Goal: Task Accomplishment & Management: Use online tool/utility

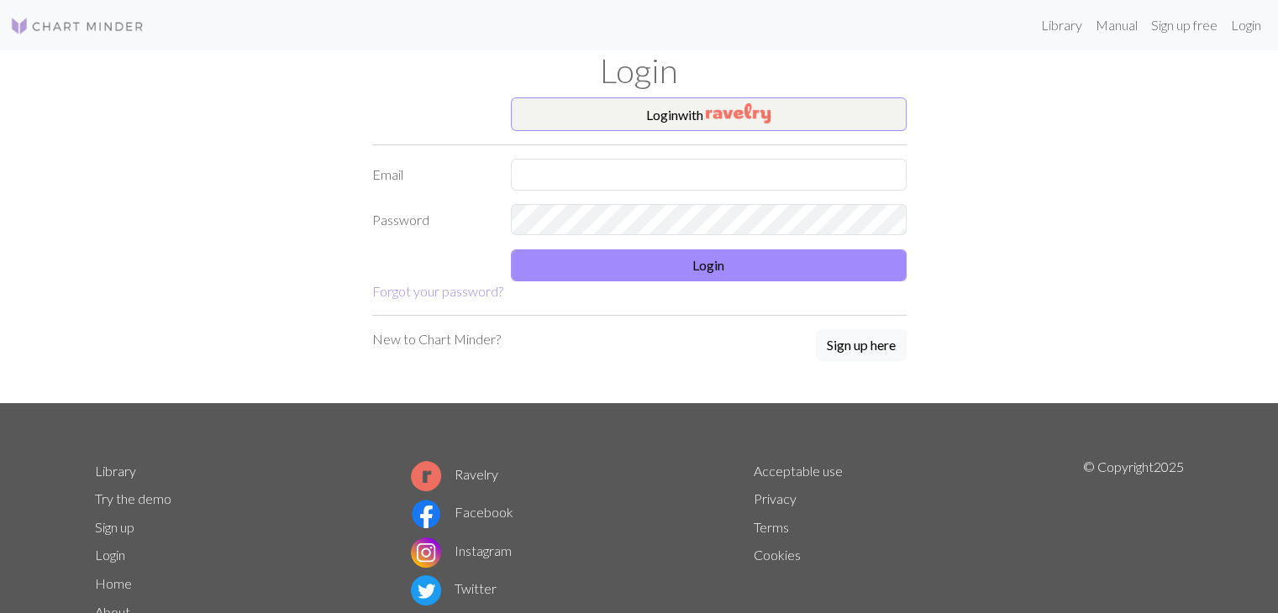
click at [676, 118] on button "Login with" at bounding box center [709, 114] width 396 height 34
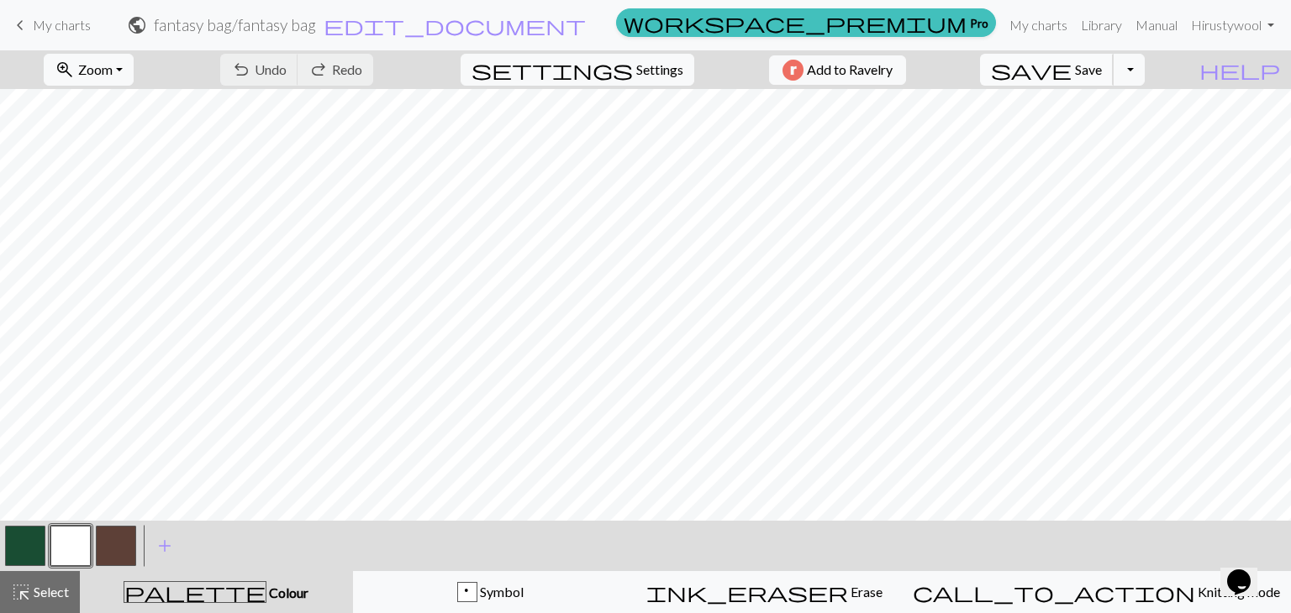
click at [1071, 72] on span "save" at bounding box center [1031, 70] width 81 height 24
click at [38, 33] on span "My charts" at bounding box center [62, 25] width 58 height 16
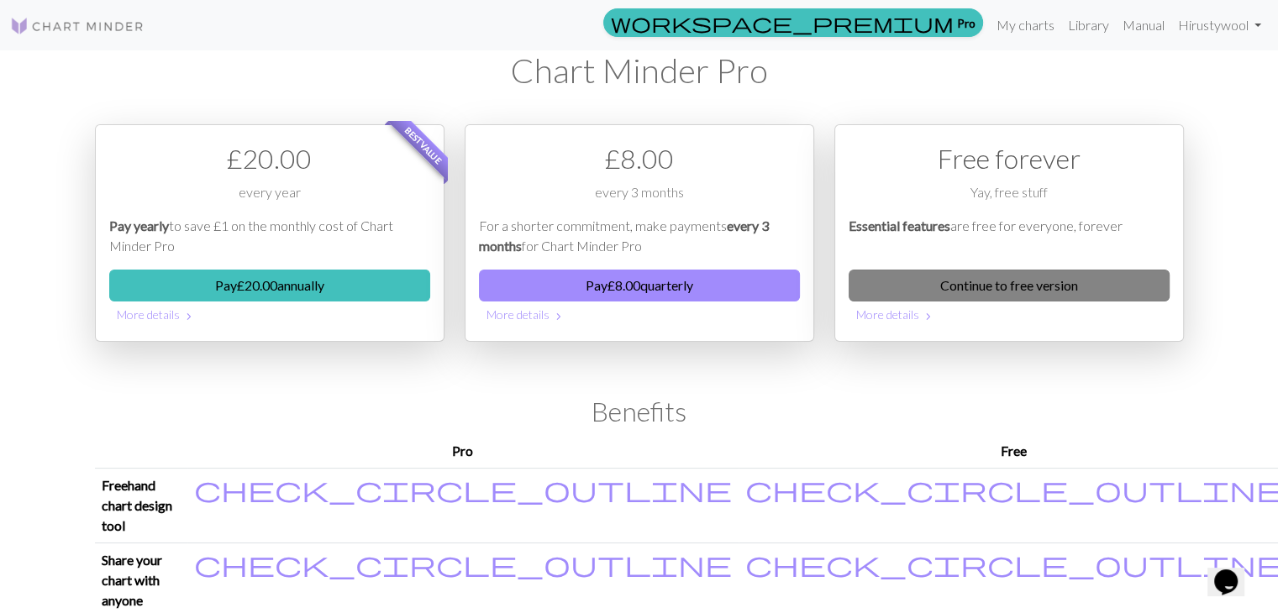
click at [985, 283] on link "Continue to free version" at bounding box center [1009, 286] width 321 height 32
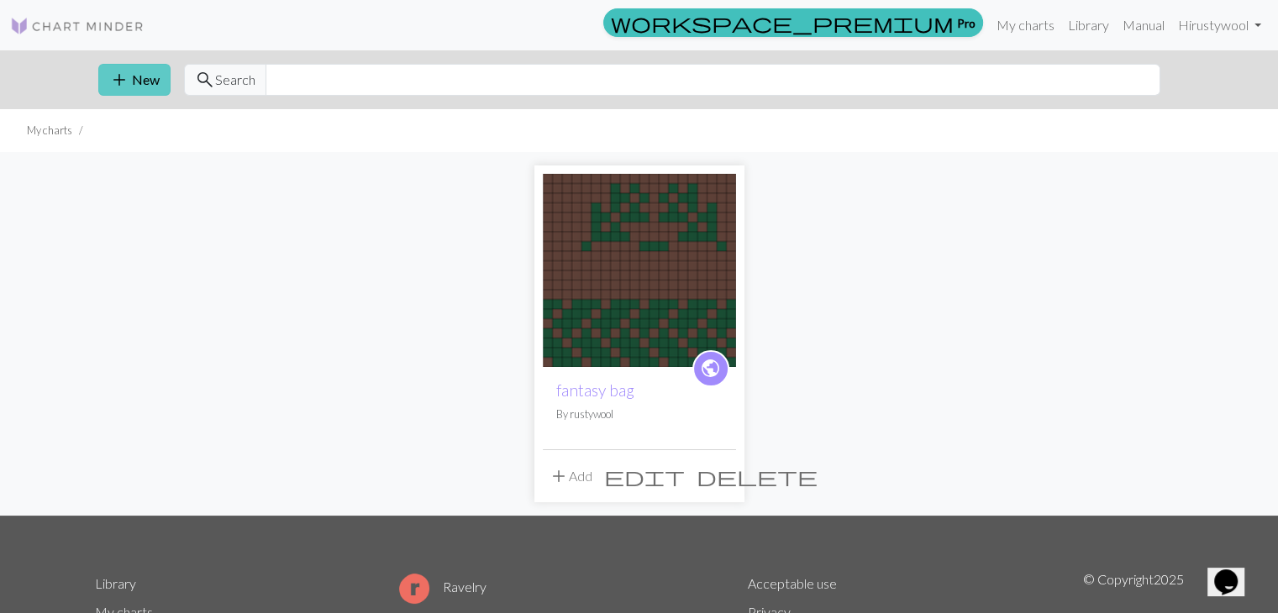
click at [143, 67] on button "add New" at bounding box center [134, 80] width 72 height 32
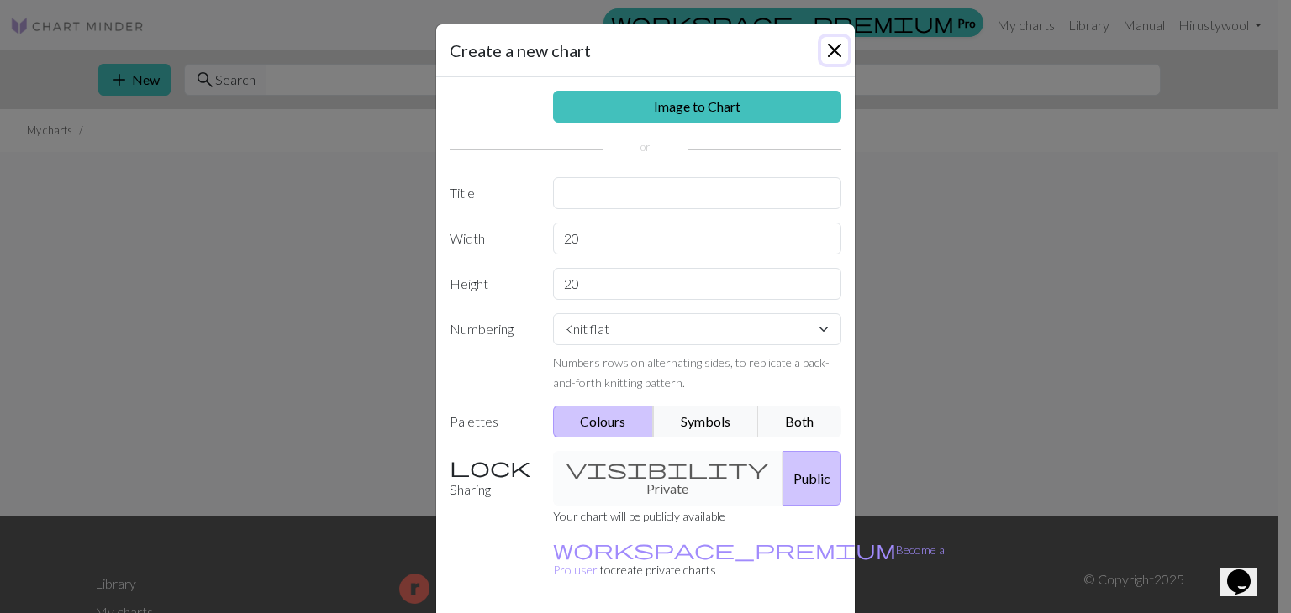
click at [837, 52] on button "Close" at bounding box center [834, 50] width 27 height 27
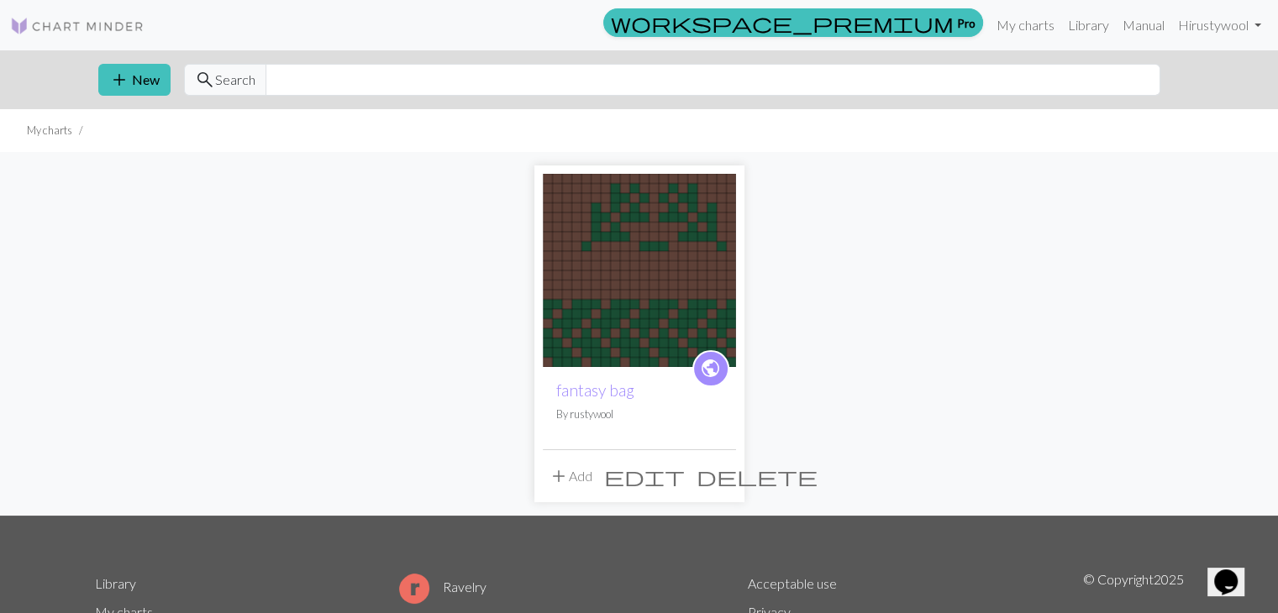
click at [562, 473] on span "add" at bounding box center [559, 477] width 20 height 24
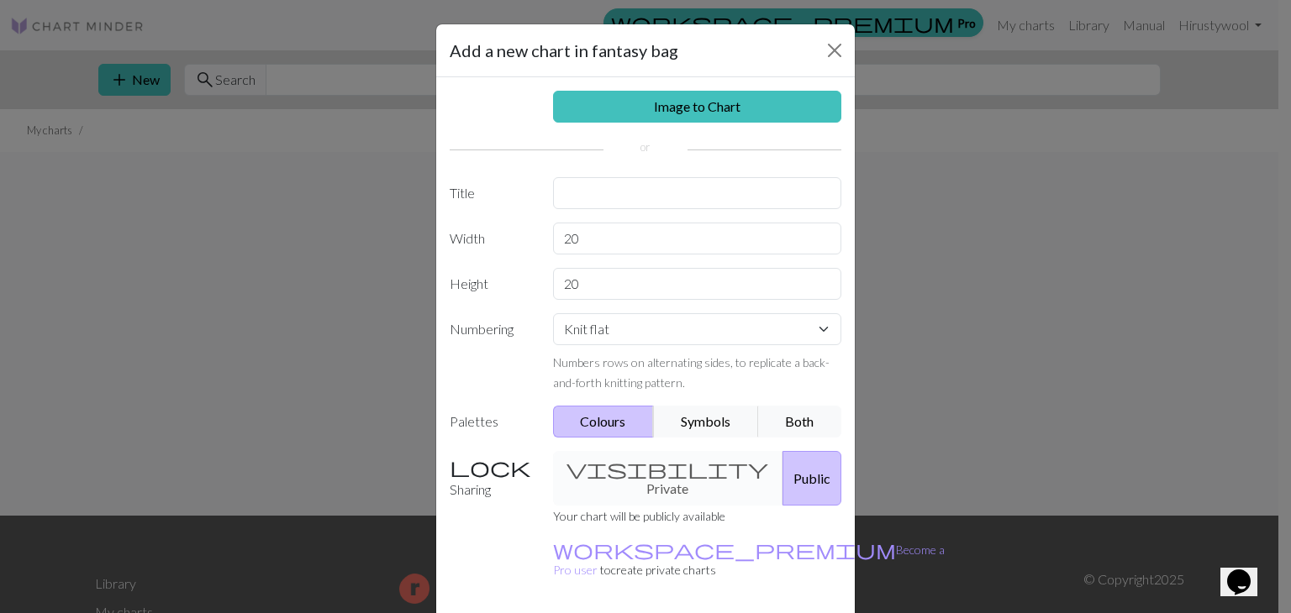
scroll to position [49, 0]
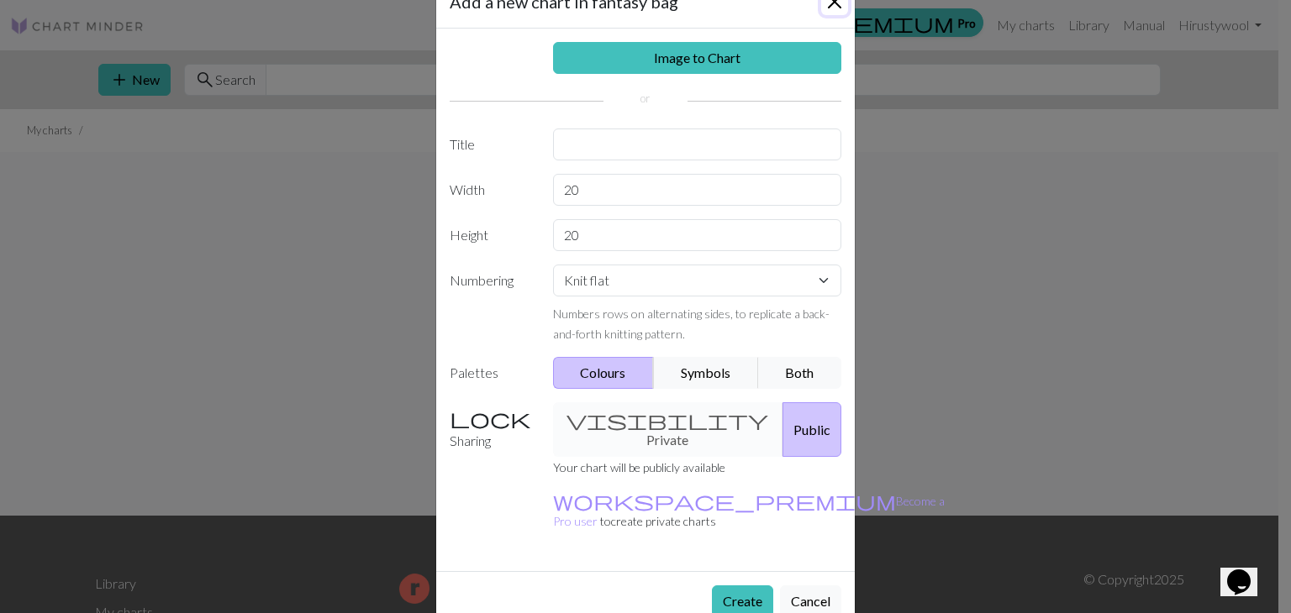
click at [834, 2] on button "Close" at bounding box center [834, 1] width 27 height 27
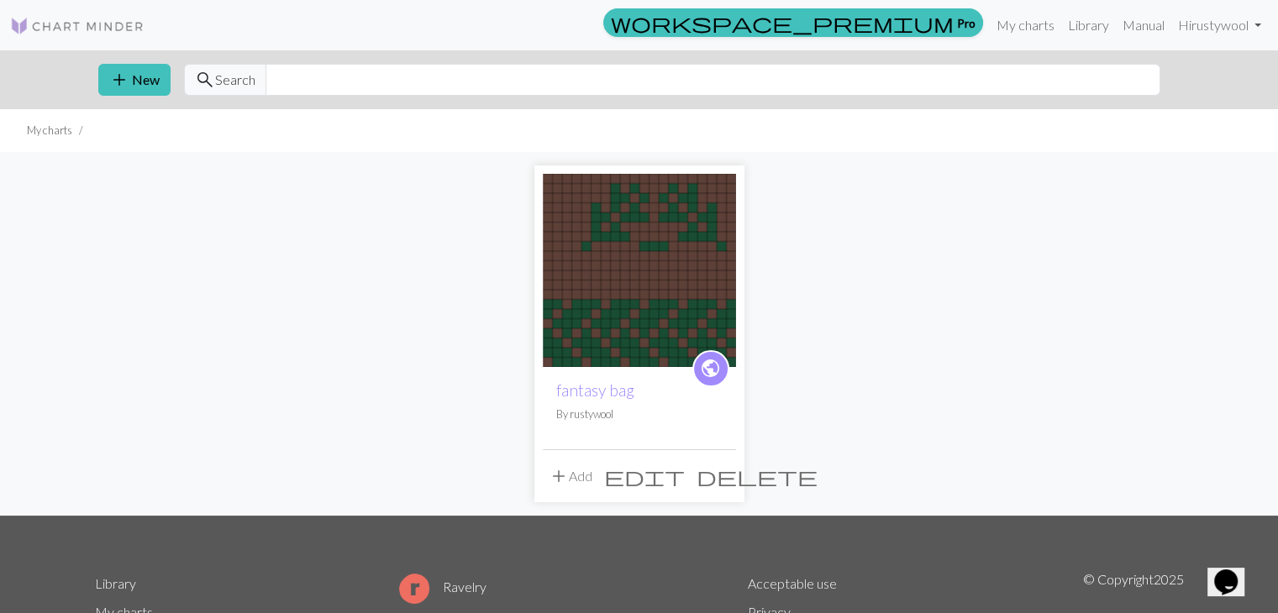
click at [598, 337] on img at bounding box center [639, 270] width 193 height 193
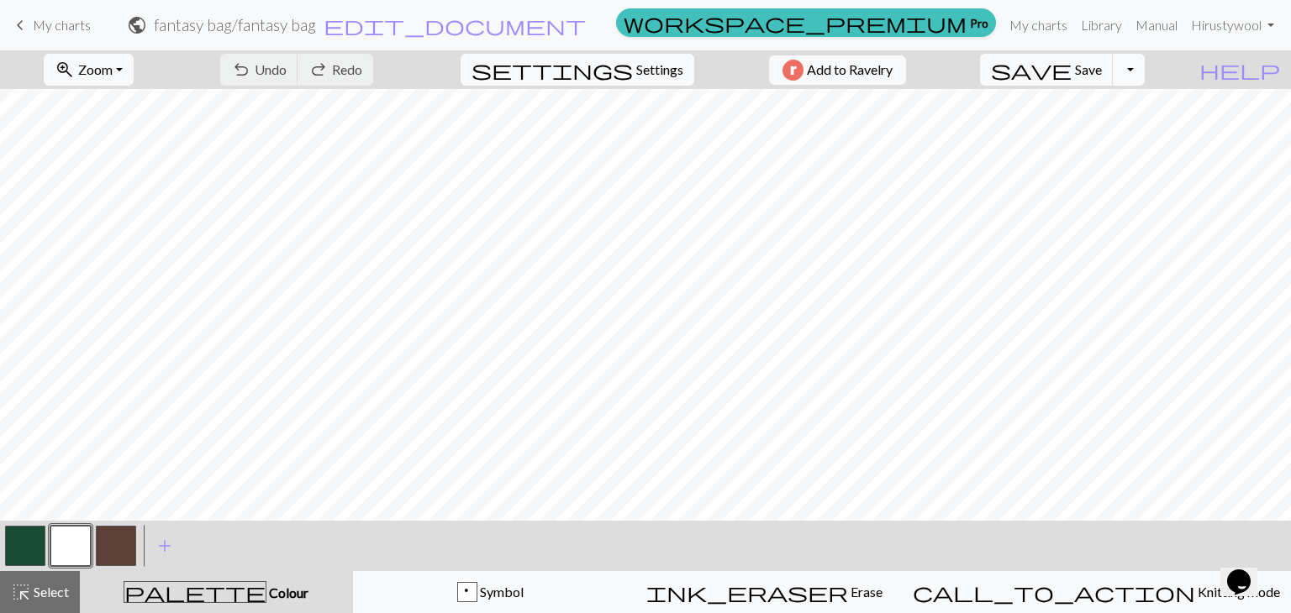
click at [1144, 73] on button "Toggle Dropdown" at bounding box center [1129, 70] width 32 height 32
click at [1143, 100] on button "file_copy Save a copy" at bounding box center [1005, 106] width 277 height 27
click at [1113, 57] on button "save Save Save" at bounding box center [1047, 70] width 134 height 32
click at [34, 21] on div "Chart saved" at bounding box center [645, 33] width 1291 height 66
click at [20, 23] on span "keyboard_arrow_left" at bounding box center [20, 25] width 20 height 24
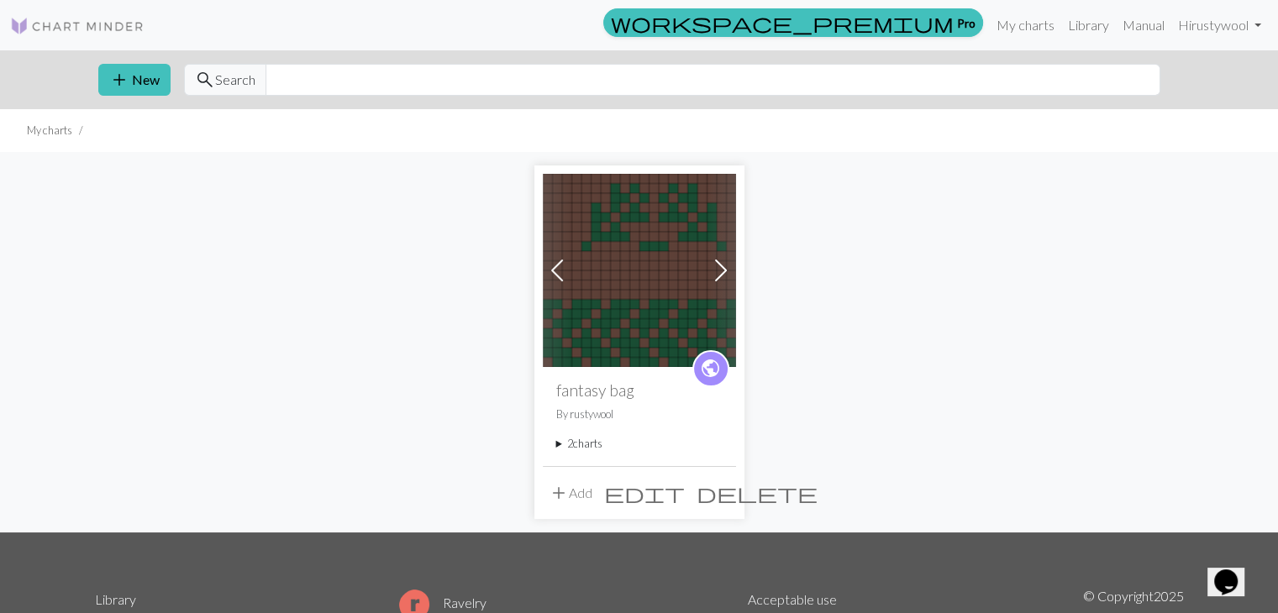
click at [551, 257] on span at bounding box center [557, 270] width 27 height 27
click at [726, 260] on span at bounding box center [721, 270] width 27 height 27
click at [639, 265] on img at bounding box center [639, 270] width 193 height 193
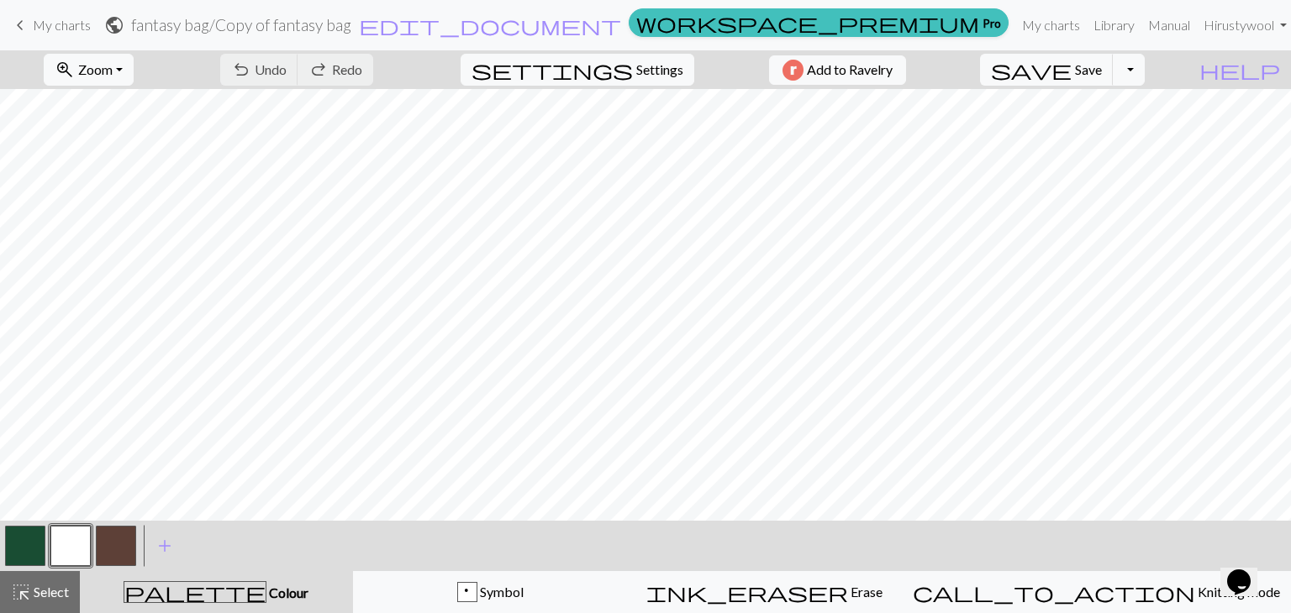
click at [351, 28] on h2 "fantasy bag / Copy of fantasy bag" at bounding box center [241, 24] width 220 height 19
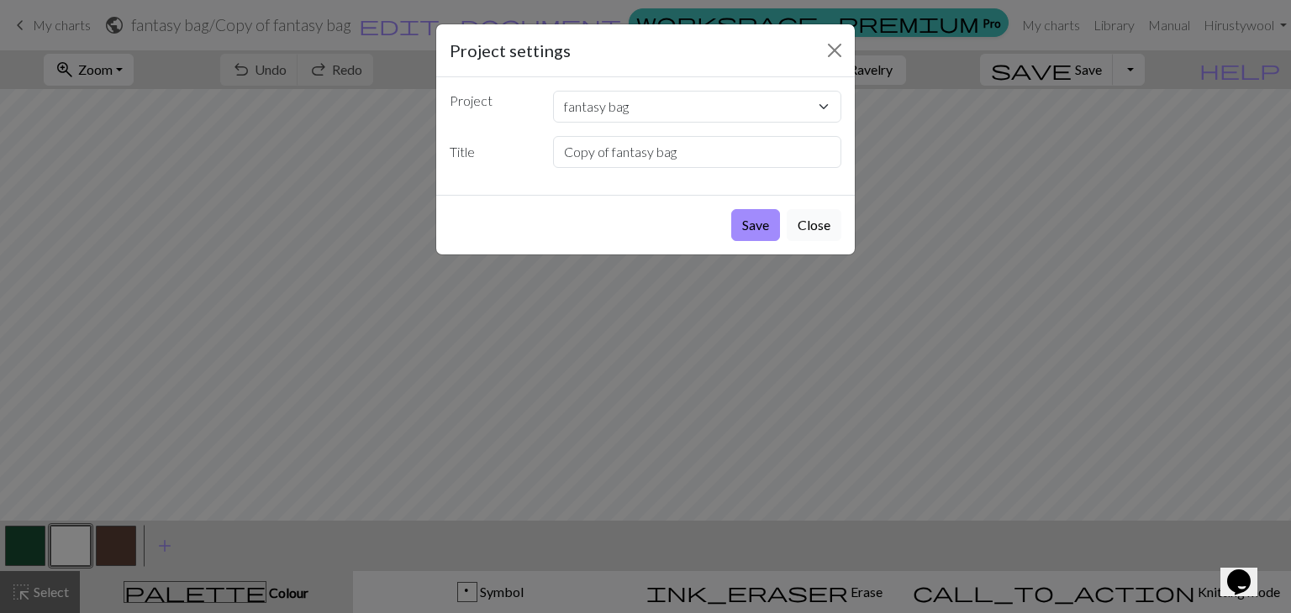
click at [814, 213] on button "Close" at bounding box center [813, 225] width 55 height 32
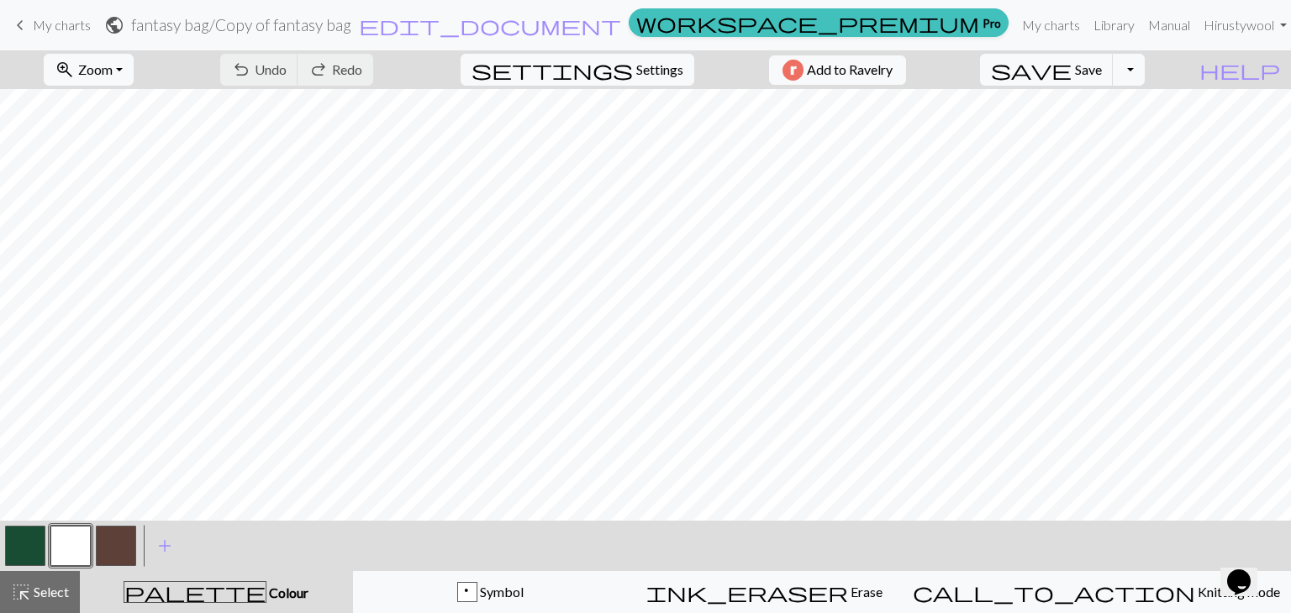
click at [118, 547] on button "button" at bounding box center [116, 546] width 40 height 40
click at [22, 535] on button "button" at bounding box center [25, 546] width 40 height 40
click at [122, 534] on button "button" at bounding box center [116, 546] width 40 height 40
click at [30, 560] on button "button" at bounding box center [25, 546] width 40 height 40
click at [115, 553] on button "button" at bounding box center [116, 546] width 40 height 40
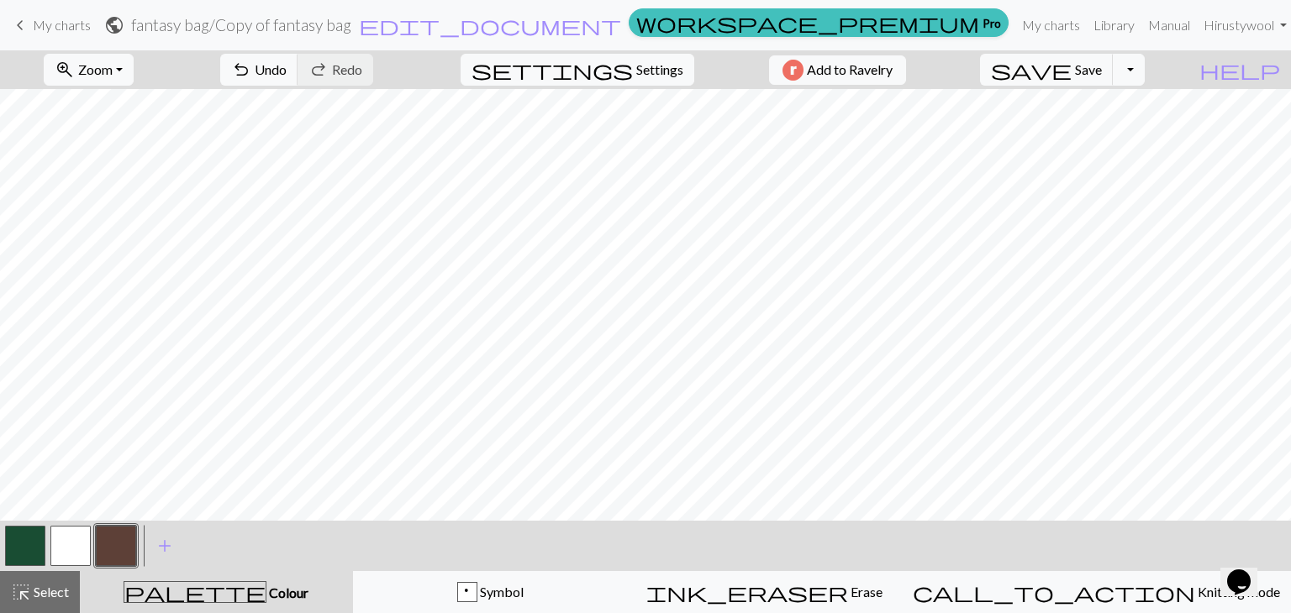
click at [19, 537] on button "button" at bounding box center [25, 546] width 40 height 40
click at [119, 543] on button "button" at bounding box center [116, 546] width 40 height 40
click at [29, 530] on button "button" at bounding box center [25, 546] width 40 height 40
click at [105, 546] on button "button" at bounding box center [116, 546] width 40 height 40
click at [24, 544] on button "button" at bounding box center [25, 546] width 40 height 40
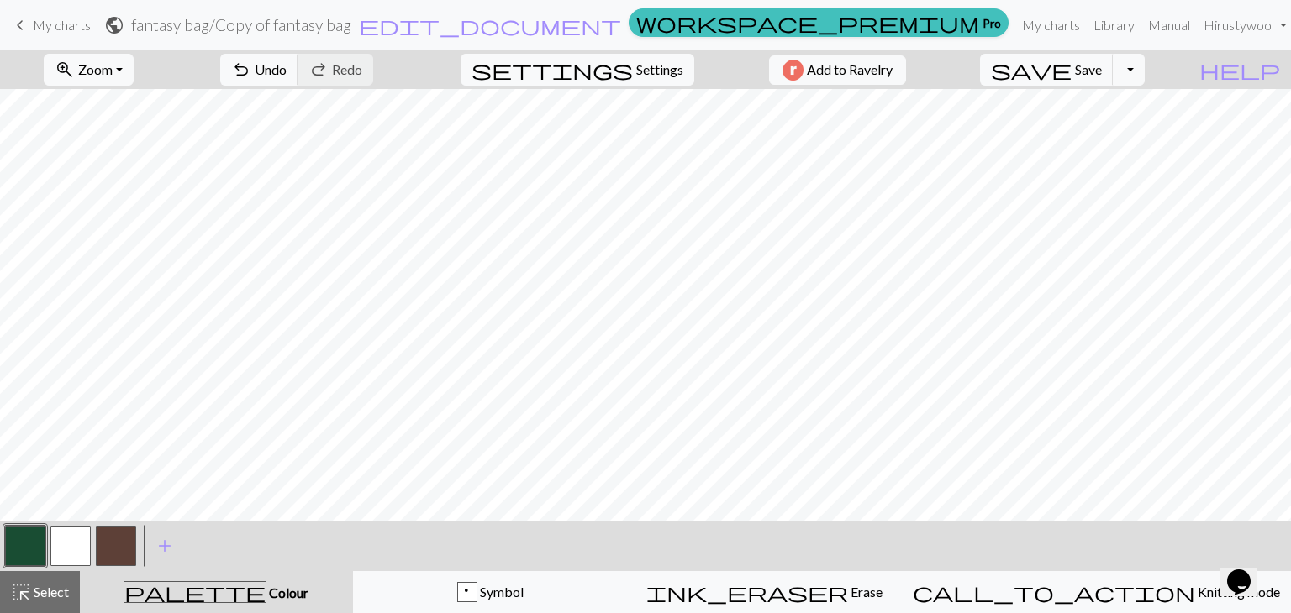
click at [124, 549] on button "button" at bounding box center [116, 546] width 40 height 40
click at [18, 547] on button "button" at bounding box center [25, 546] width 40 height 40
click at [114, 542] on button "button" at bounding box center [116, 546] width 40 height 40
click at [22, 555] on button "button" at bounding box center [25, 546] width 40 height 40
click at [287, 68] on span "Undo" at bounding box center [271, 69] width 32 height 16
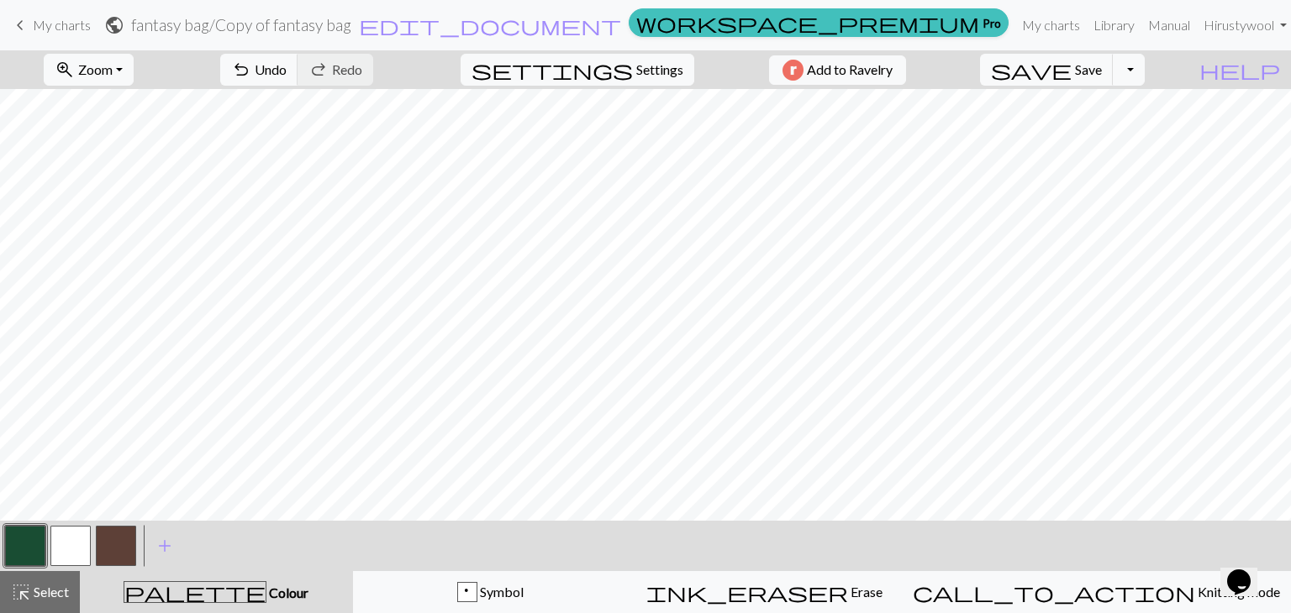
click at [123, 544] on button "button" at bounding box center [116, 546] width 40 height 40
click at [44, 539] on button "button" at bounding box center [25, 546] width 40 height 40
click at [128, 534] on button "button" at bounding box center [116, 546] width 40 height 40
click at [10, 558] on button "button" at bounding box center [25, 546] width 40 height 40
click at [298, 84] on button "undo Undo Undo" at bounding box center [259, 70] width 78 height 32
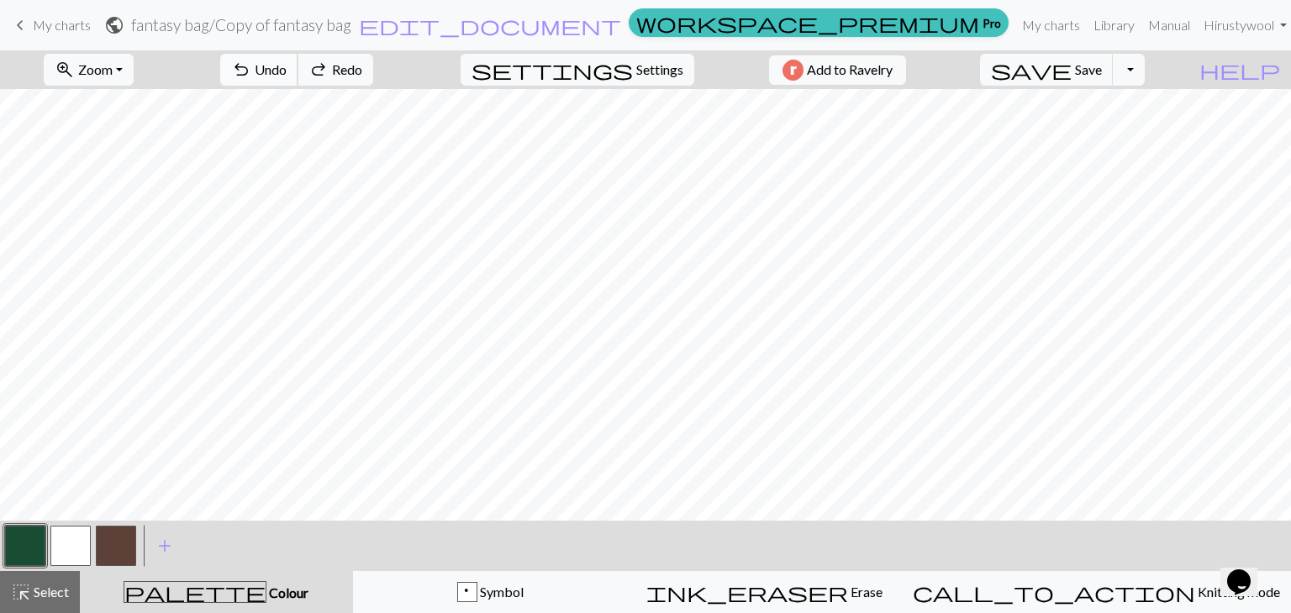
click at [298, 84] on button "undo Undo Undo" at bounding box center [259, 70] width 78 height 32
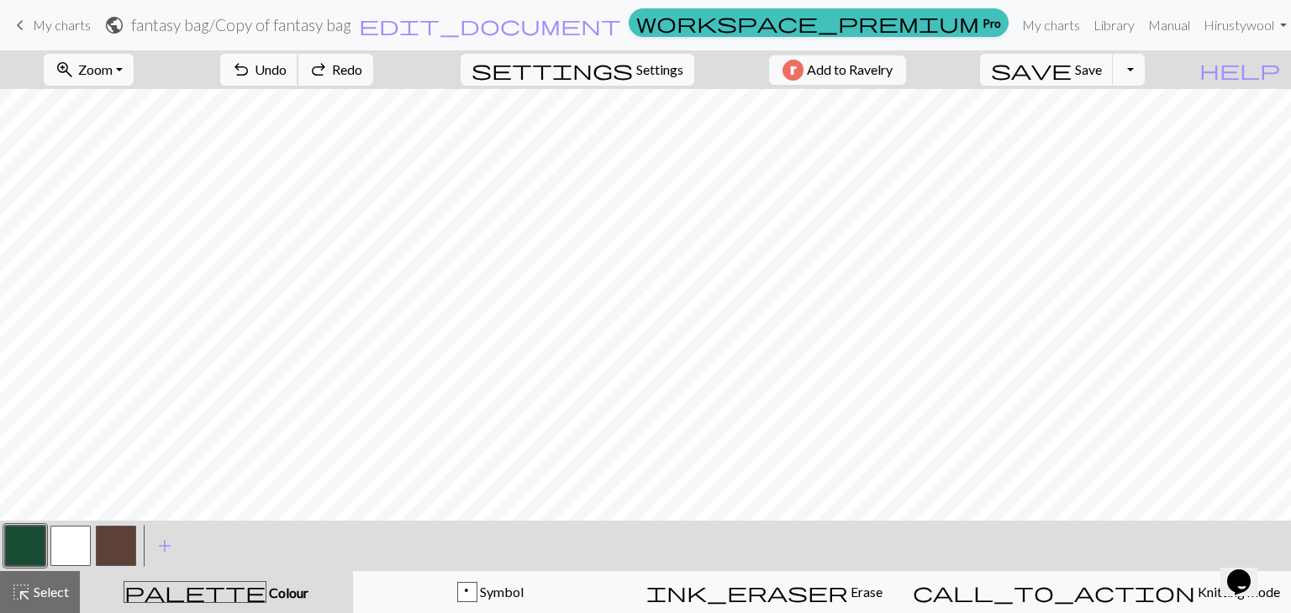
click at [298, 84] on button "undo Undo Undo" at bounding box center [259, 70] width 78 height 32
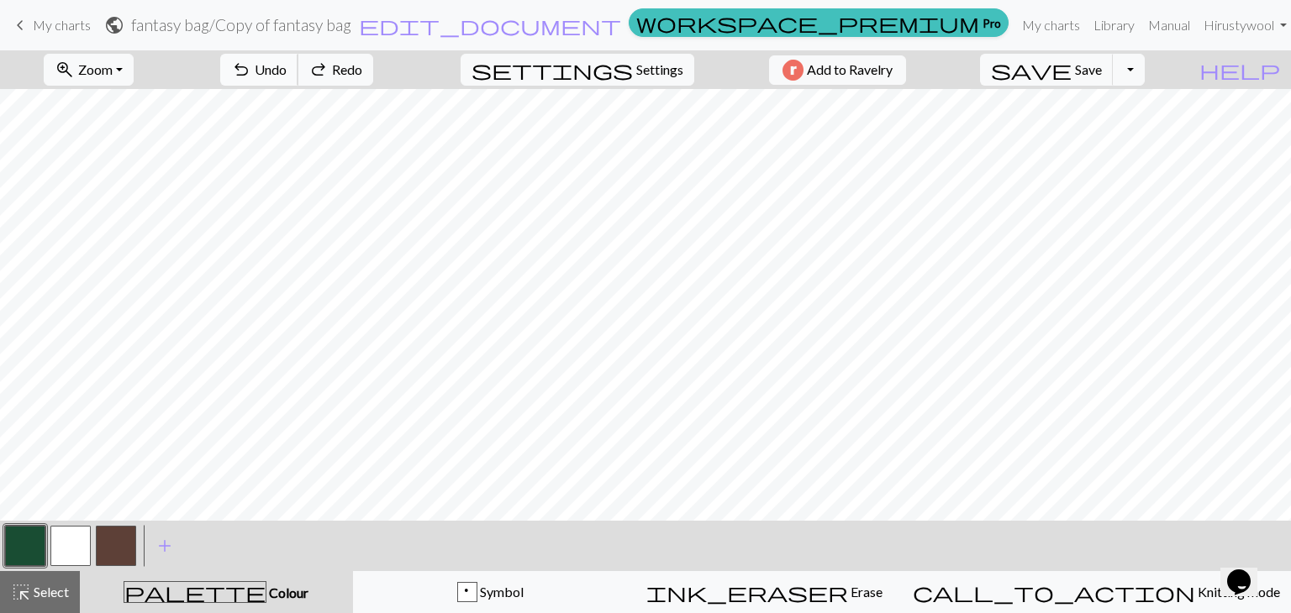
click at [298, 84] on button "undo Undo Undo" at bounding box center [259, 70] width 78 height 32
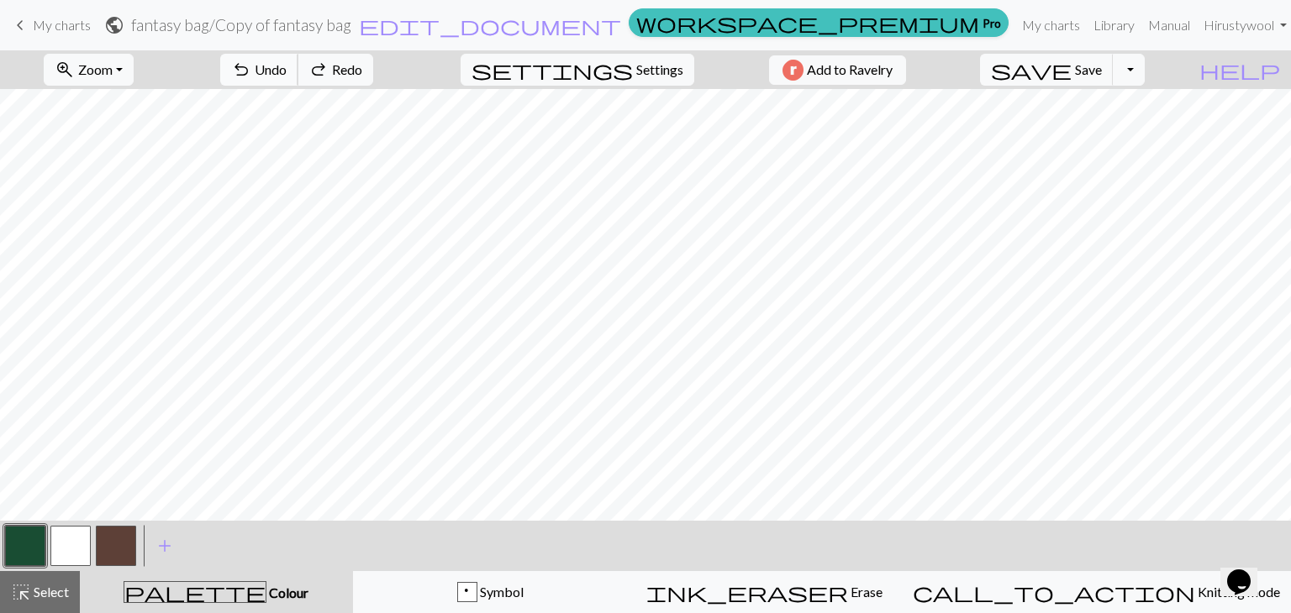
click at [298, 84] on button "undo Undo Undo" at bounding box center [259, 70] width 78 height 32
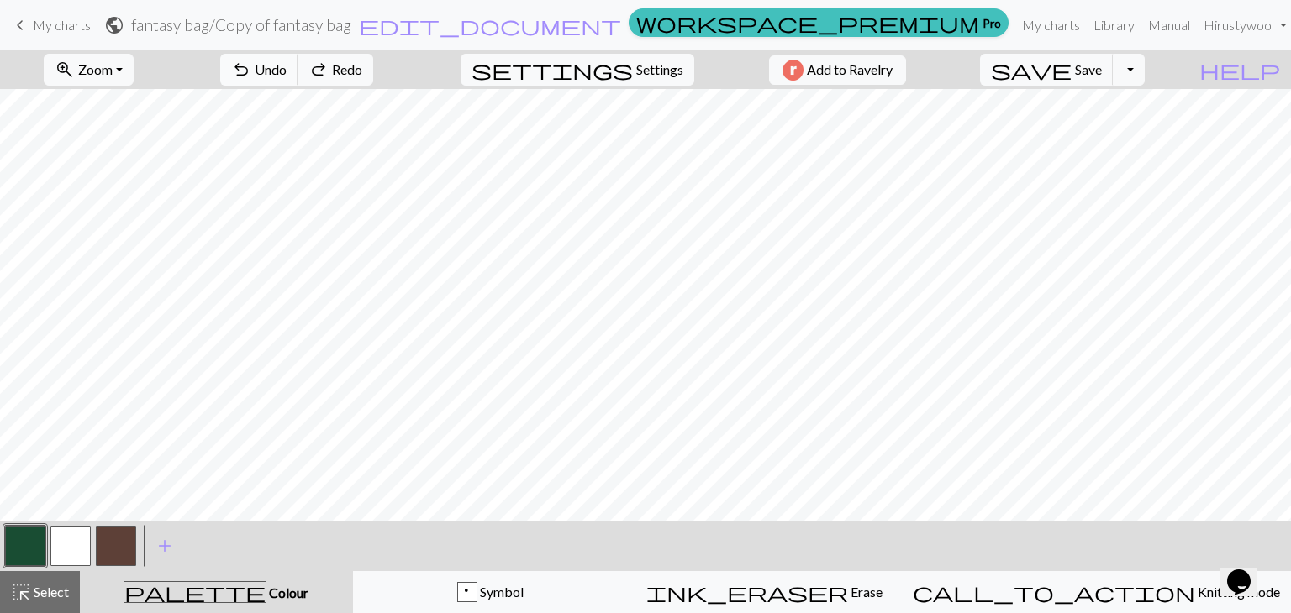
click at [298, 84] on button "undo Undo Undo" at bounding box center [259, 70] width 78 height 32
click at [362, 66] on span "Redo" at bounding box center [347, 69] width 30 height 16
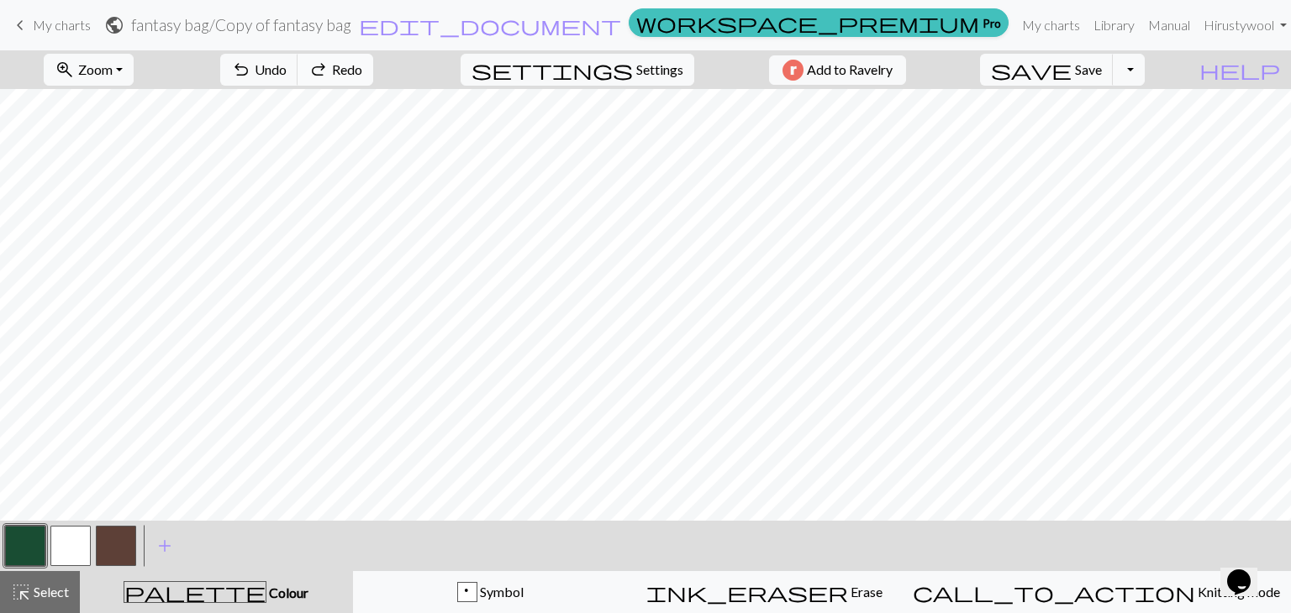
click at [362, 66] on span "Redo" at bounding box center [347, 69] width 30 height 16
click at [287, 71] on span "Undo" at bounding box center [271, 69] width 32 height 16
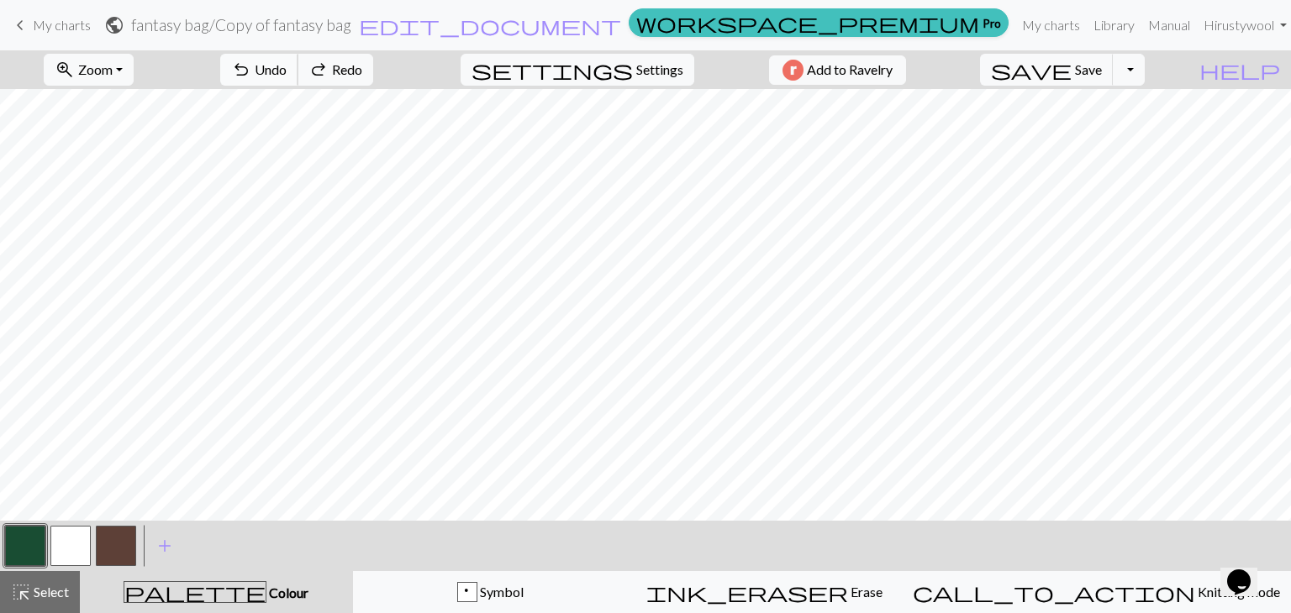
click at [287, 71] on span "Undo" at bounding box center [271, 69] width 32 height 16
click at [114, 542] on button "button" at bounding box center [116, 546] width 40 height 40
click at [24, 528] on button "button" at bounding box center [25, 546] width 40 height 40
click at [128, 544] on button "button" at bounding box center [116, 546] width 40 height 40
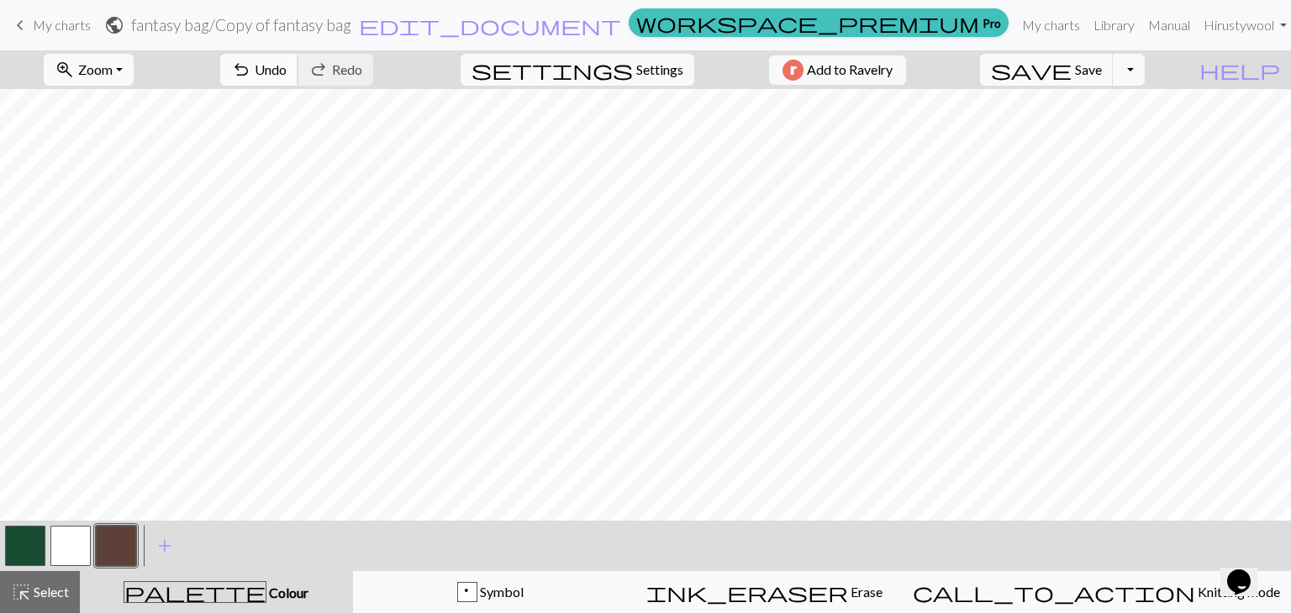
click at [251, 71] on span "undo" at bounding box center [241, 70] width 20 height 24
click at [27, 555] on button "button" at bounding box center [25, 546] width 40 height 40
click at [298, 78] on button "undo Undo Undo" at bounding box center [259, 70] width 78 height 32
click at [126, 542] on button "button" at bounding box center [116, 546] width 40 height 40
click at [27, 539] on button "button" at bounding box center [25, 546] width 40 height 40
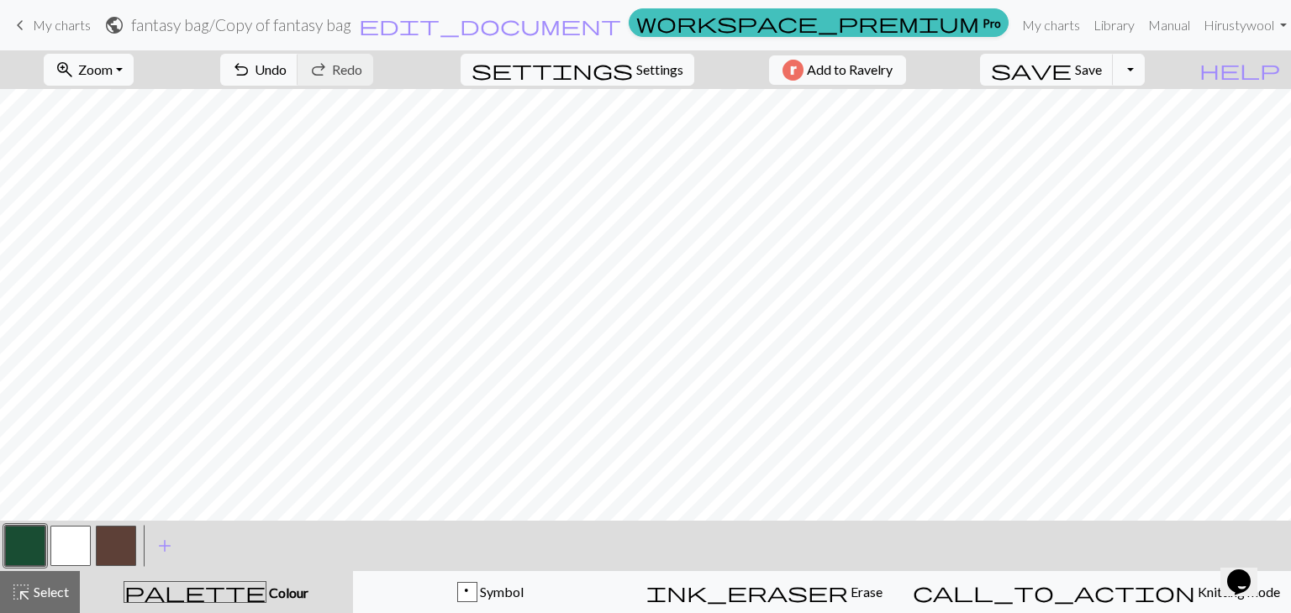
click at [102, 547] on button "button" at bounding box center [116, 546] width 40 height 40
click at [20, 539] on button "button" at bounding box center [25, 546] width 40 height 40
click at [639, 76] on span "Settings" at bounding box center [659, 70] width 47 height 20
select select "dk"
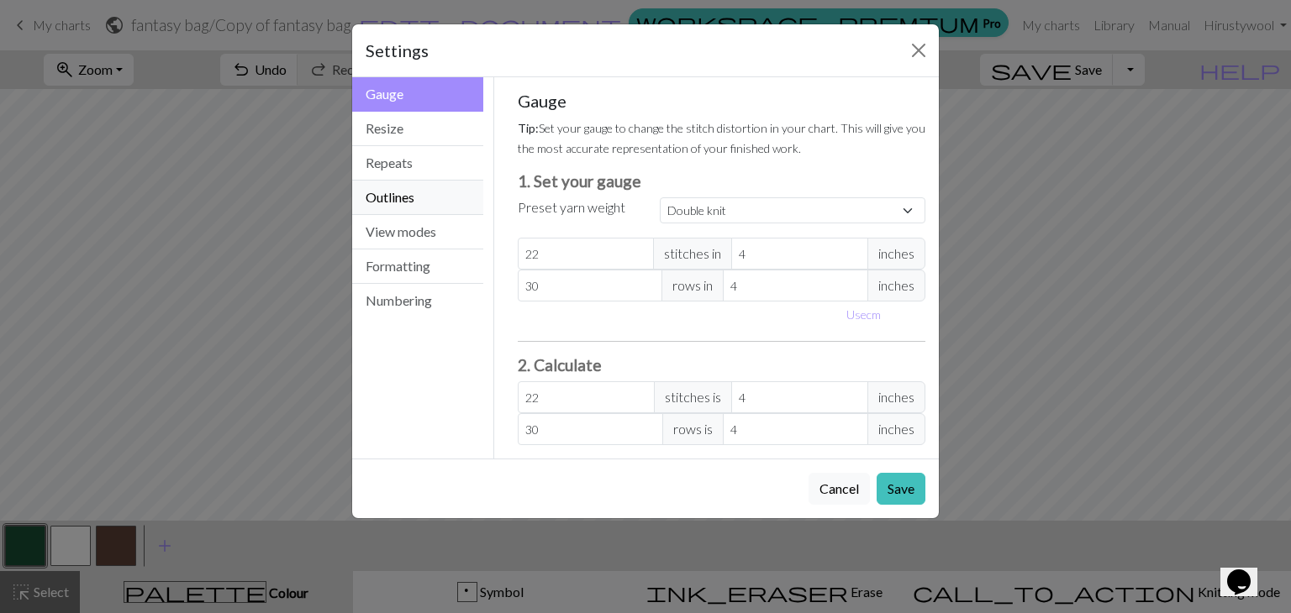
click at [447, 203] on button "Outlines" at bounding box center [417, 198] width 131 height 34
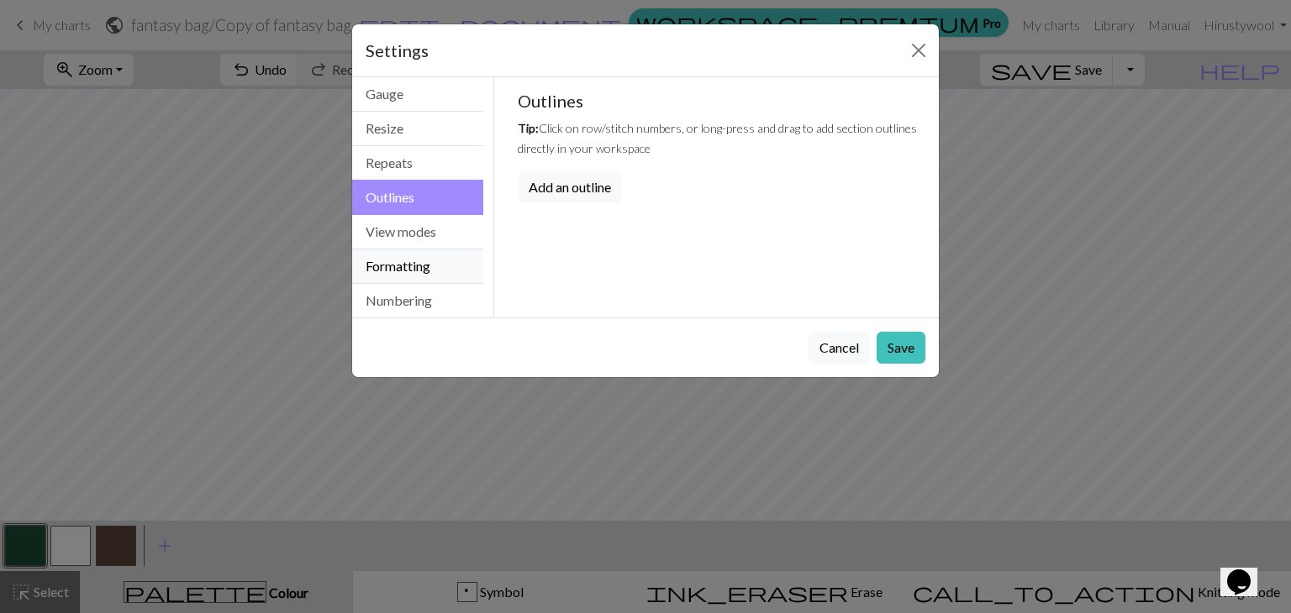
click at [438, 281] on button "Formatting" at bounding box center [417, 267] width 131 height 34
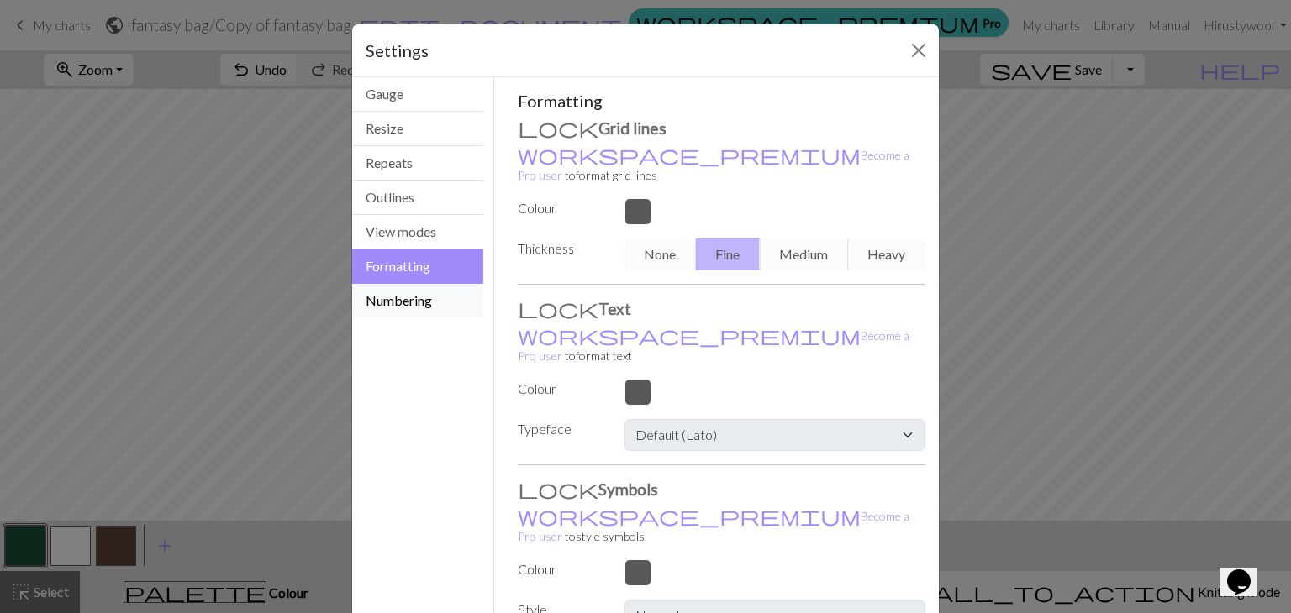
click at [438, 293] on button "Numbering" at bounding box center [417, 301] width 131 height 34
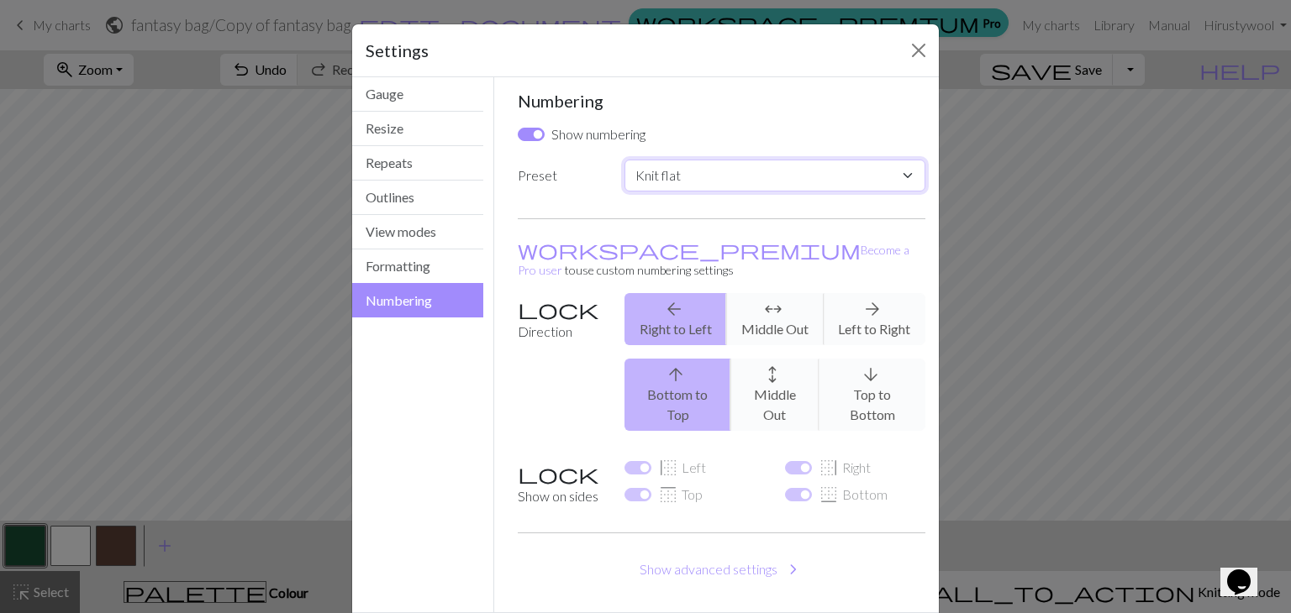
click at [722, 175] on select "Custom Knit flat Knit in the round Lace knitting Cross stitch" at bounding box center [774, 176] width 301 height 32
select select "round"
click at [624, 160] on select "Custom Knit flat Knit in the round Lace knitting Cross stitch" at bounding box center [774, 176] width 301 height 32
checkbox input "false"
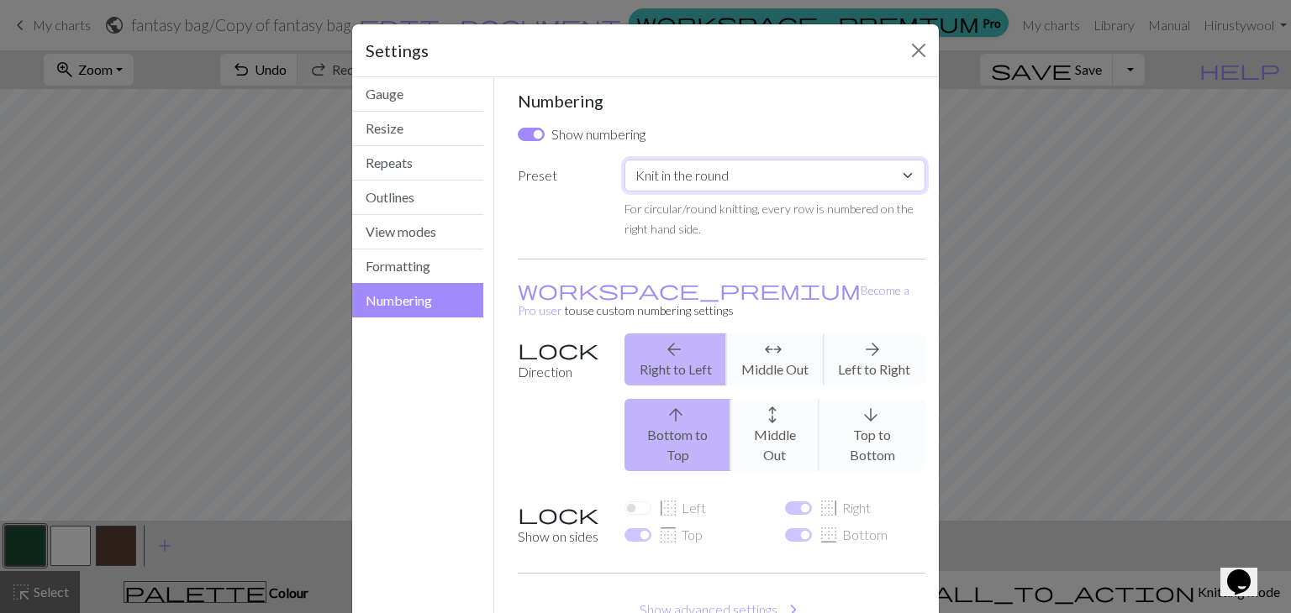
scroll to position [81, 0]
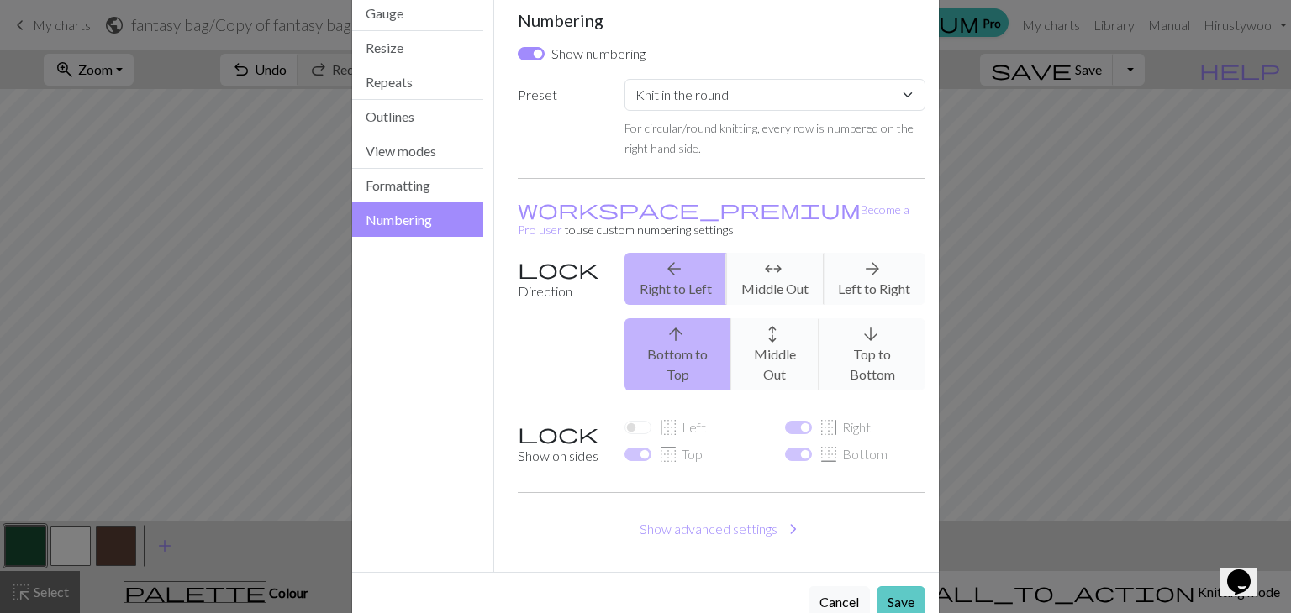
click at [911, 587] on button "Save" at bounding box center [900, 603] width 49 height 32
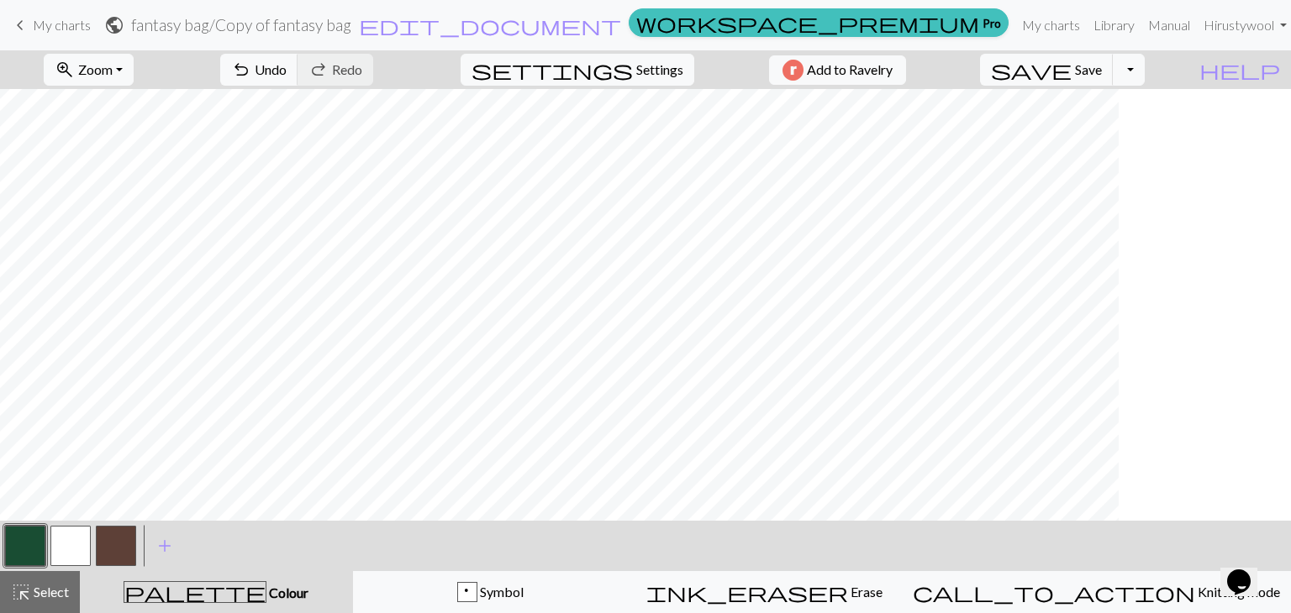
scroll to position [0, 0]
click at [287, 74] on span "Undo" at bounding box center [271, 69] width 32 height 16
click at [126, 539] on button "button" at bounding box center [116, 546] width 40 height 40
click at [23, 542] on button "button" at bounding box center [25, 546] width 40 height 40
click at [115, 549] on button "button" at bounding box center [116, 546] width 40 height 40
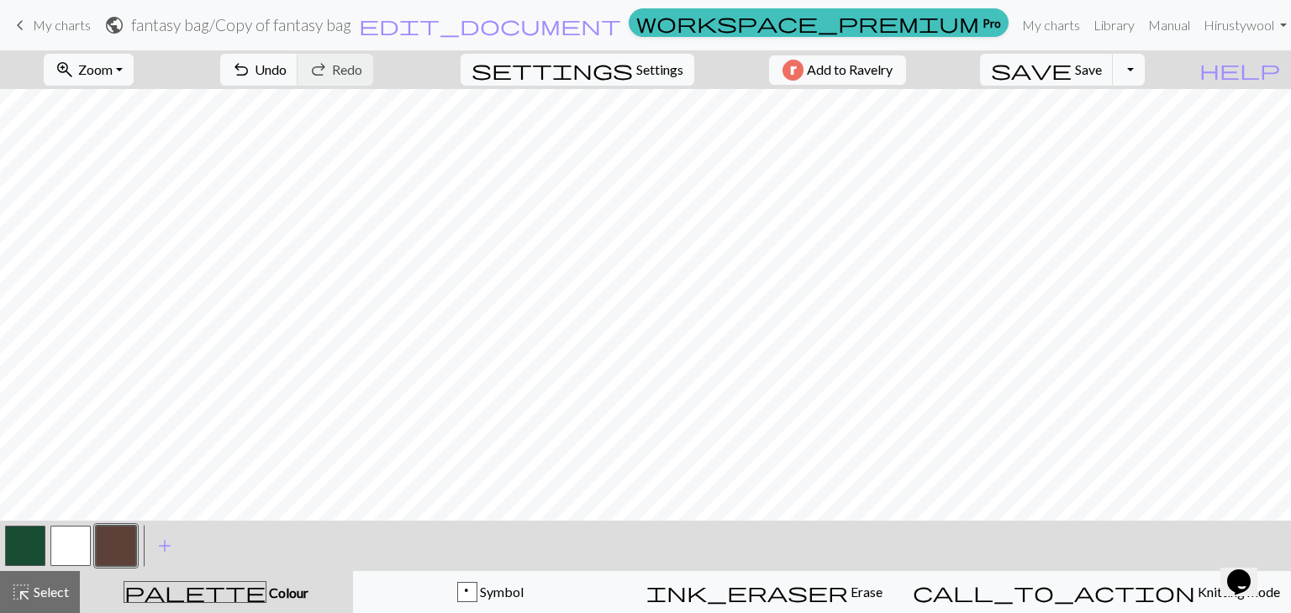
click at [33, 533] on button "button" at bounding box center [25, 546] width 40 height 40
click at [113, 540] on button "button" at bounding box center [116, 546] width 40 height 40
click at [12, 550] on button "button" at bounding box center [25, 546] width 40 height 40
click at [113, 530] on button "button" at bounding box center [116, 546] width 40 height 40
click at [24, 555] on button "button" at bounding box center [25, 546] width 40 height 40
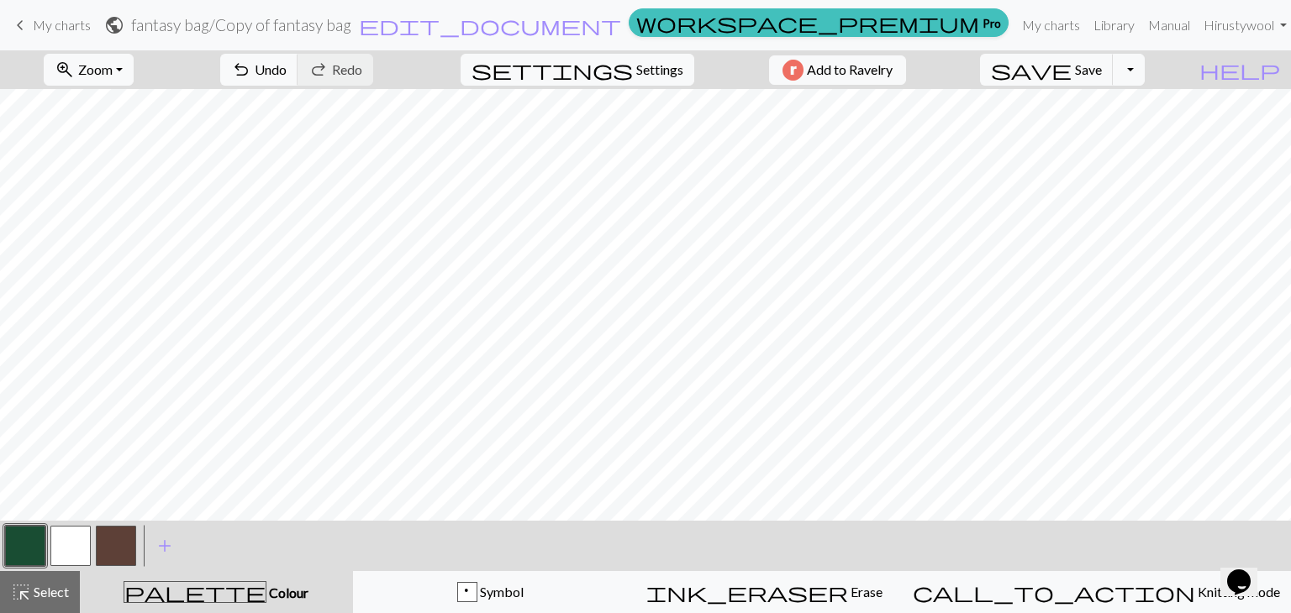
click at [123, 548] on button "button" at bounding box center [116, 546] width 40 height 40
click at [29, 548] on button "button" at bounding box center [25, 546] width 40 height 40
click at [251, 65] on span "undo" at bounding box center [241, 70] width 20 height 24
click at [628, 82] on button "settings Settings" at bounding box center [577, 70] width 234 height 32
select select "round"
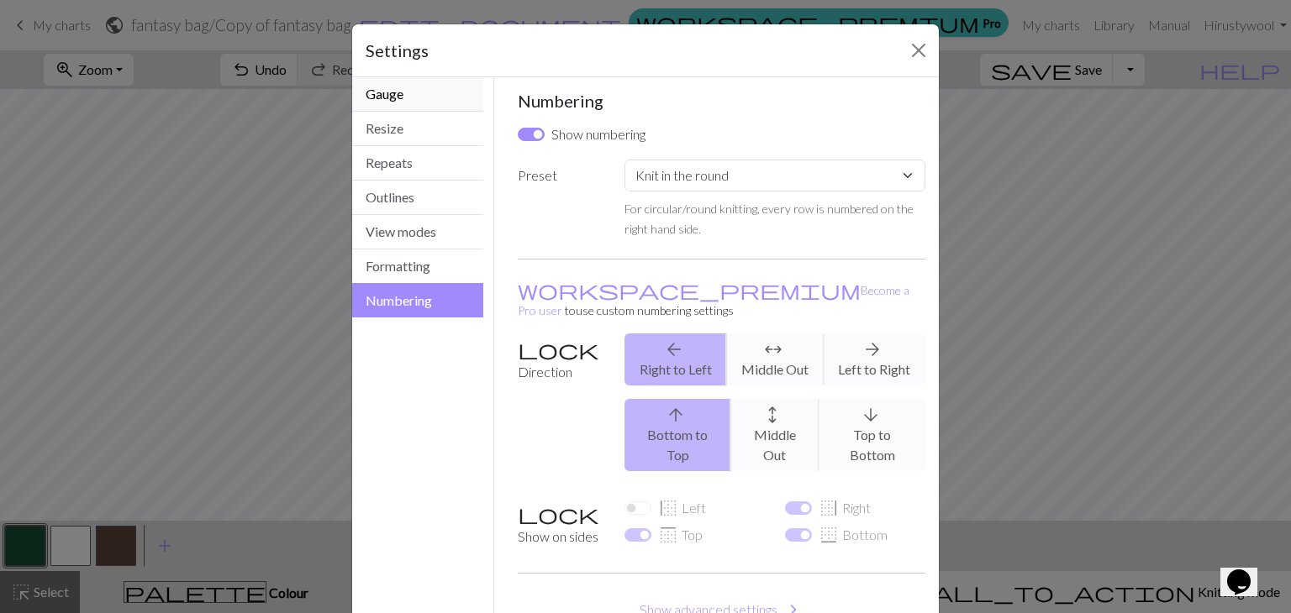
click at [387, 100] on button "Gauge" at bounding box center [417, 94] width 131 height 34
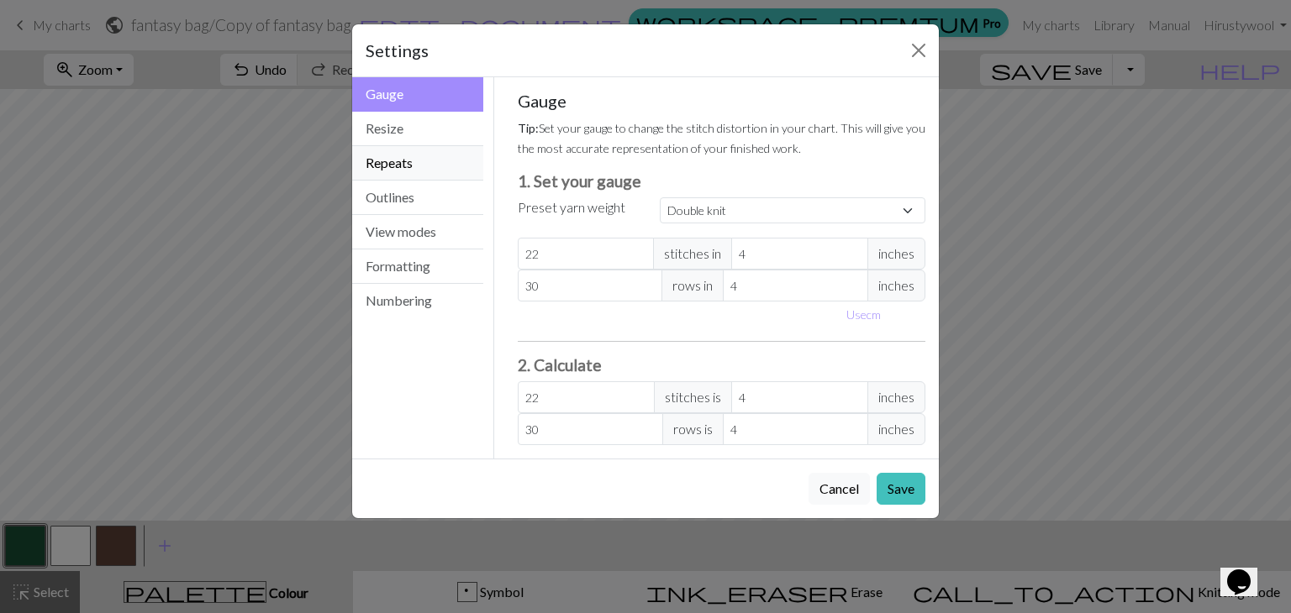
click at [418, 169] on button "Repeats" at bounding box center [417, 163] width 131 height 34
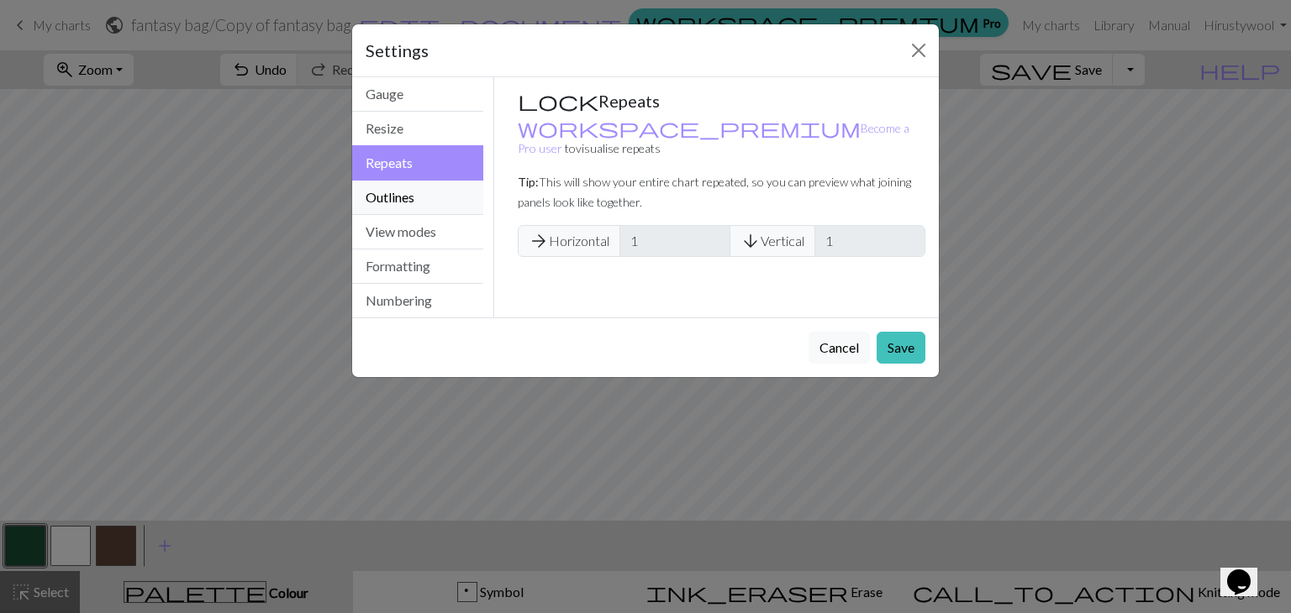
click at [403, 196] on button "Outlines" at bounding box center [417, 198] width 131 height 34
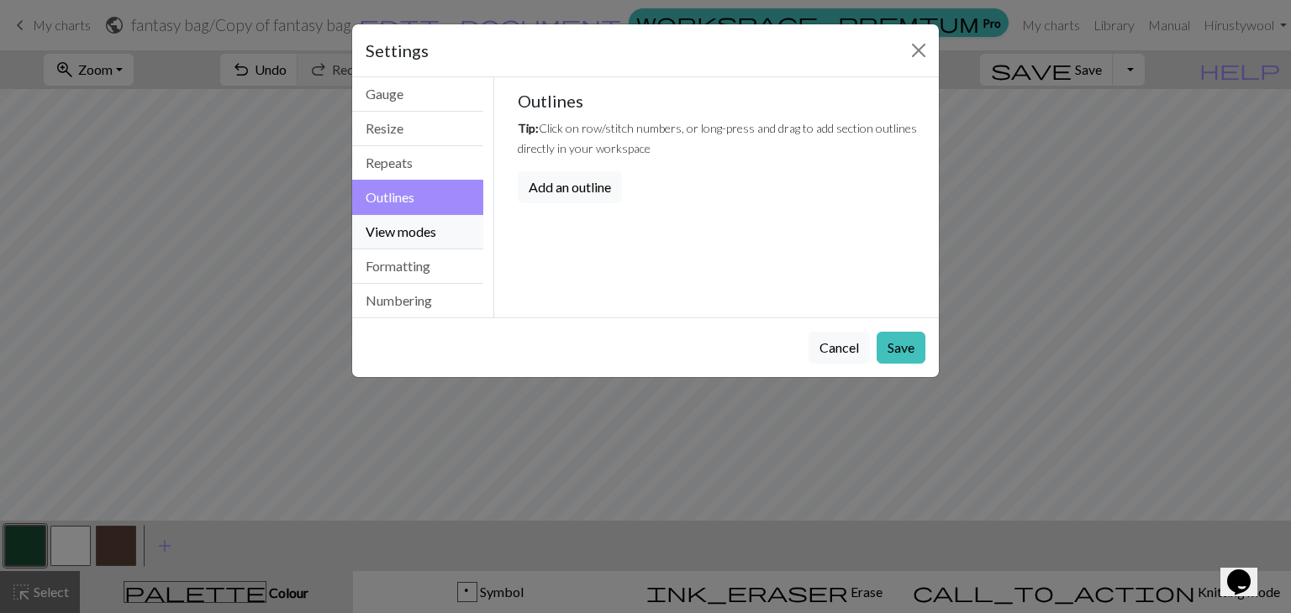
click at [408, 224] on button "View modes" at bounding box center [417, 232] width 131 height 34
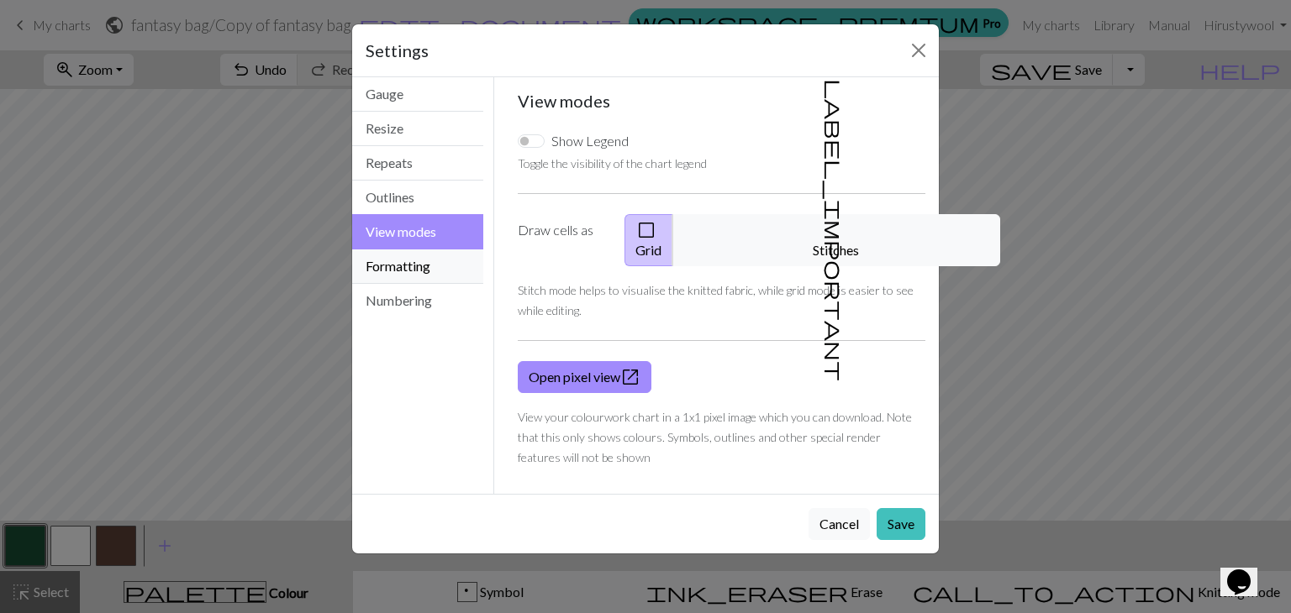
click at [400, 266] on button "Formatting" at bounding box center [417, 267] width 131 height 34
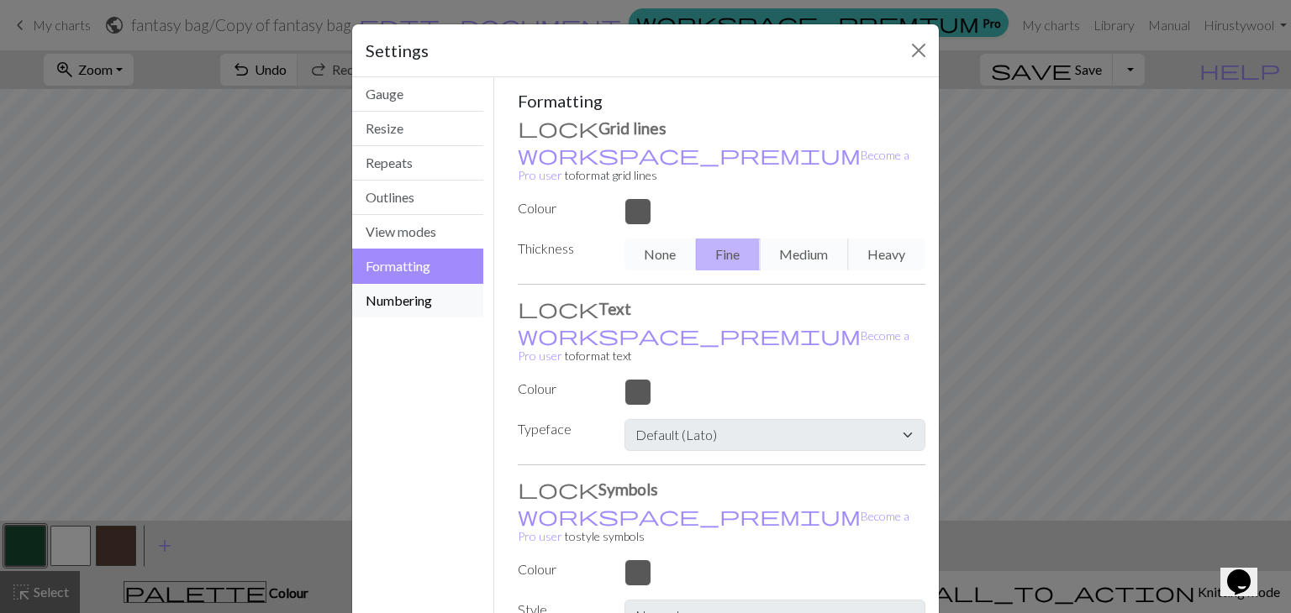
click at [402, 305] on button "Numbering" at bounding box center [417, 301] width 131 height 34
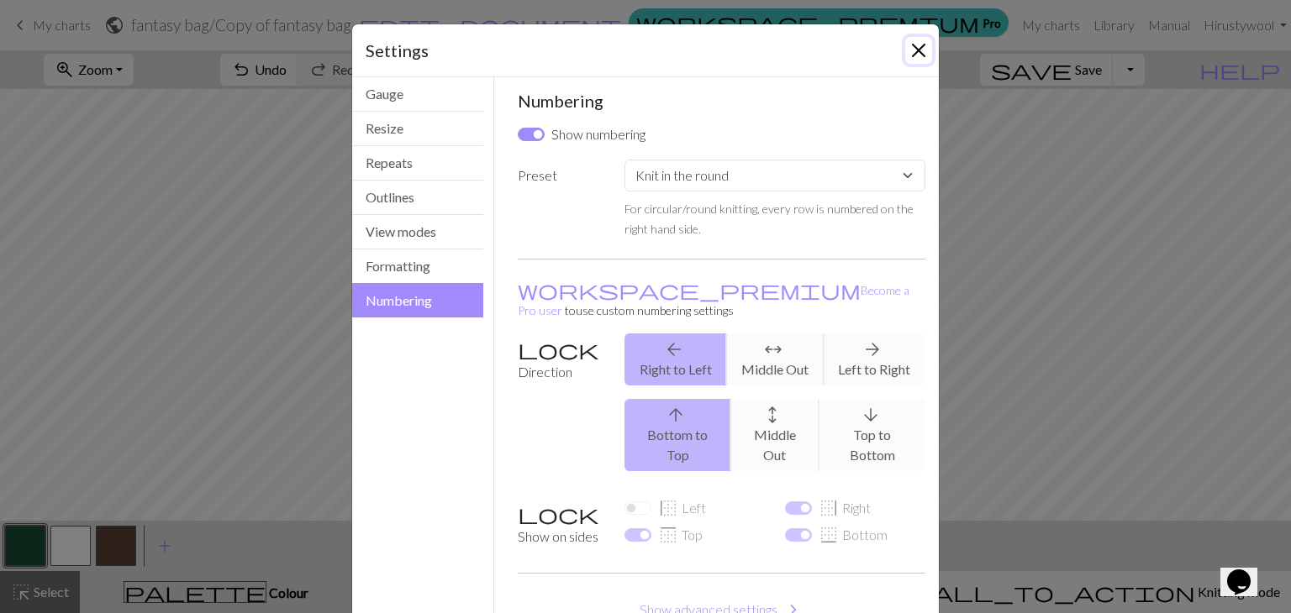
click at [911, 48] on button "Close" at bounding box center [918, 50] width 27 height 27
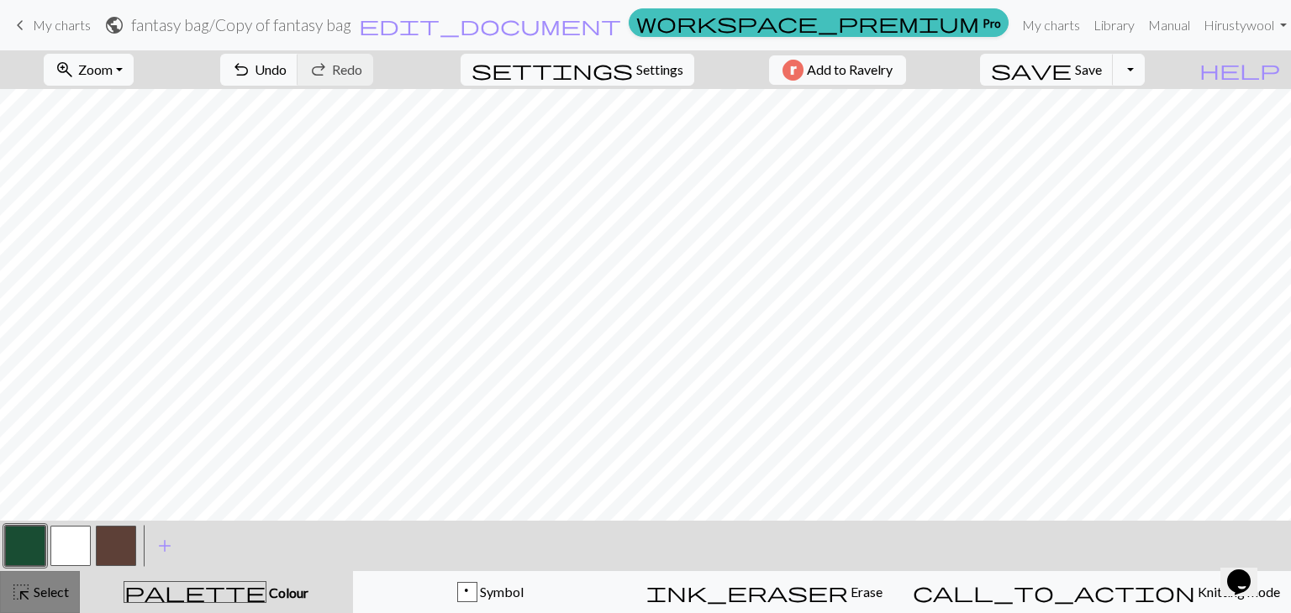
click at [29, 603] on span "highlight_alt" at bounding box center [21, 593] width 20 height 24
click at [37, 593] on span "Select" at bounding box center [50, 592] width 38 height 16
click at [153, 588] on div "palette Colour Colour" at bounding box center [216, 592] width 253 height 22
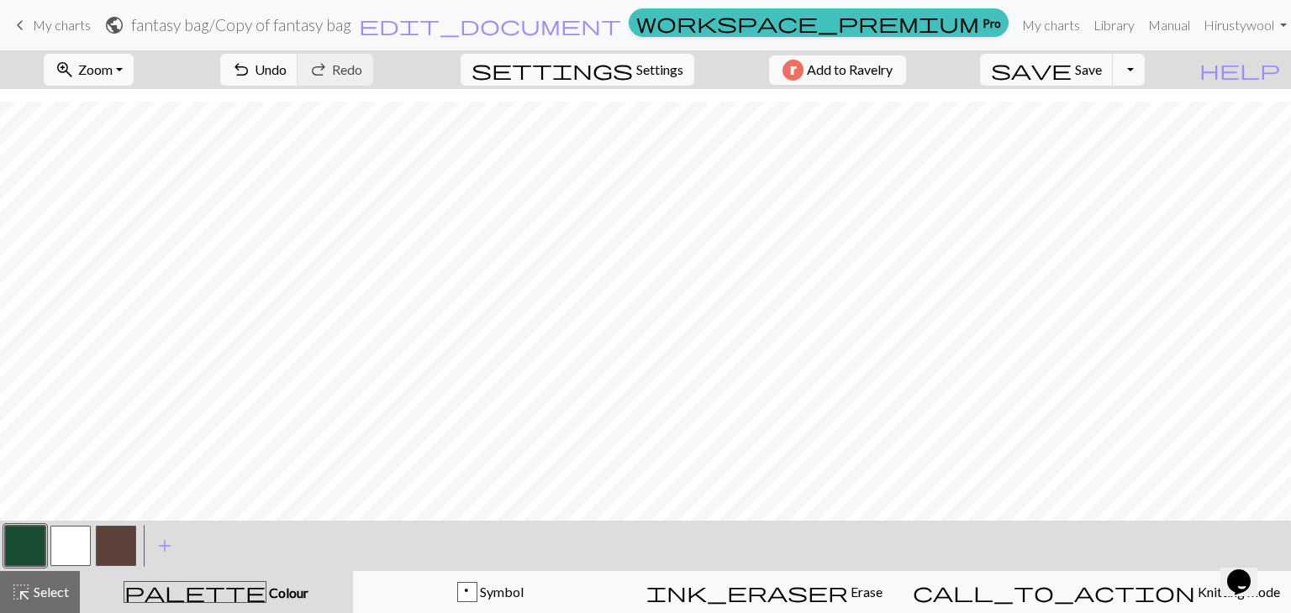
scroll to position [13, 0]
click at [167, 549] on span "add" at bounding box center [165, 546] width 20 height 24
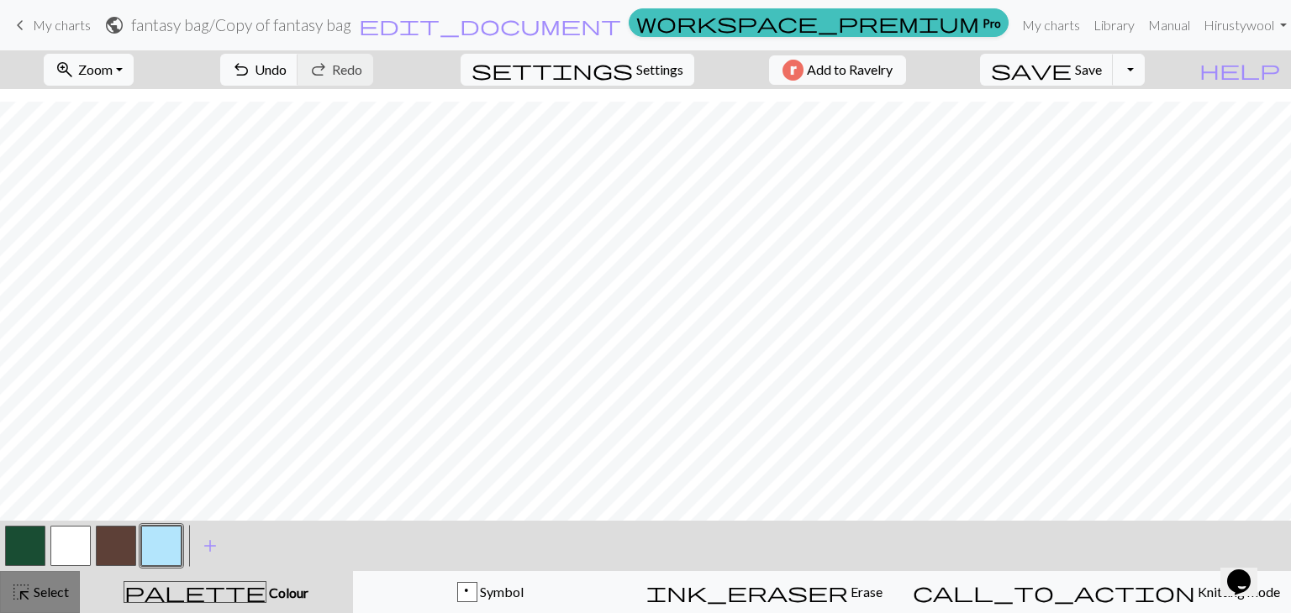
click at [38, 592] on span "Select" at bounding box center [50, 592] width 38 height 16
click at [31, 535] on button "button" at bounding box center [25, 546] width 40 height 40
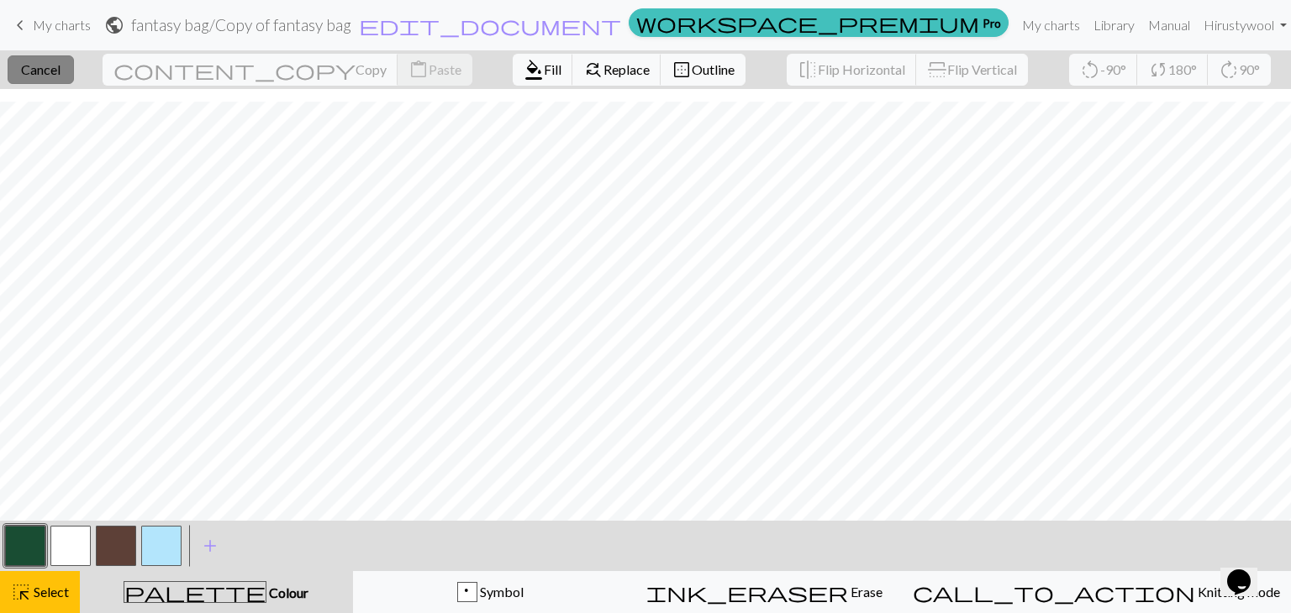
click at [55, 61] on span "Cancel" at bounding box center [40, 69] width 39 height 16
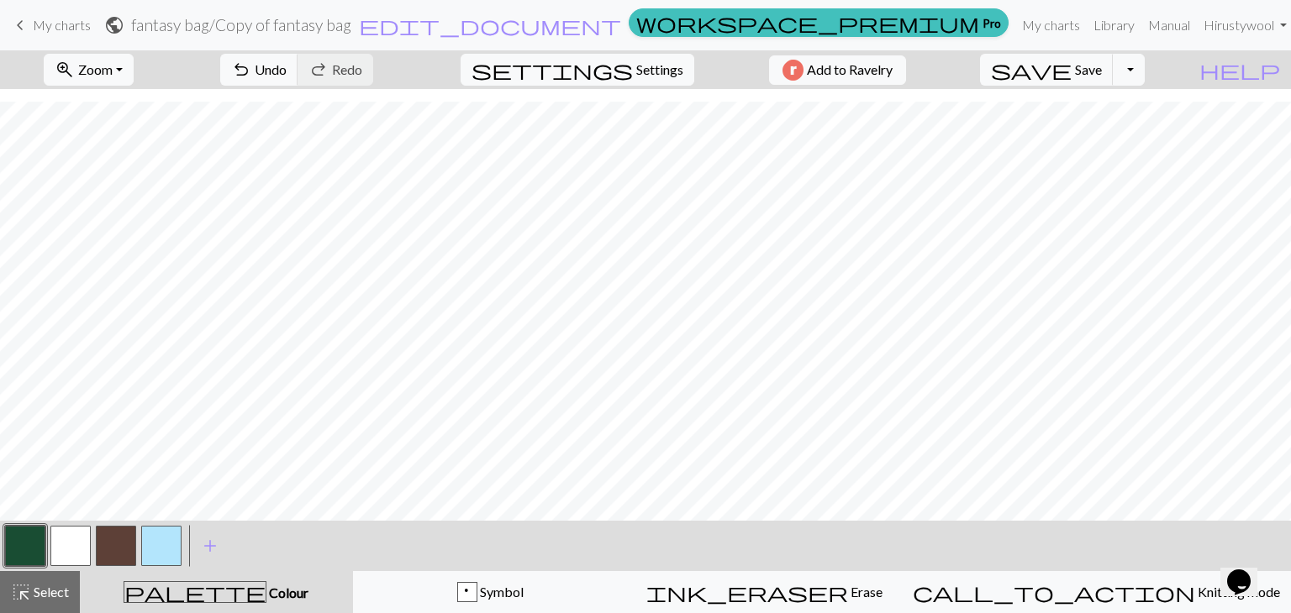
scroll to position [0, 0]
click at [48, 585] on span "Select" at bounding box center [50, 592] width 38 height 16
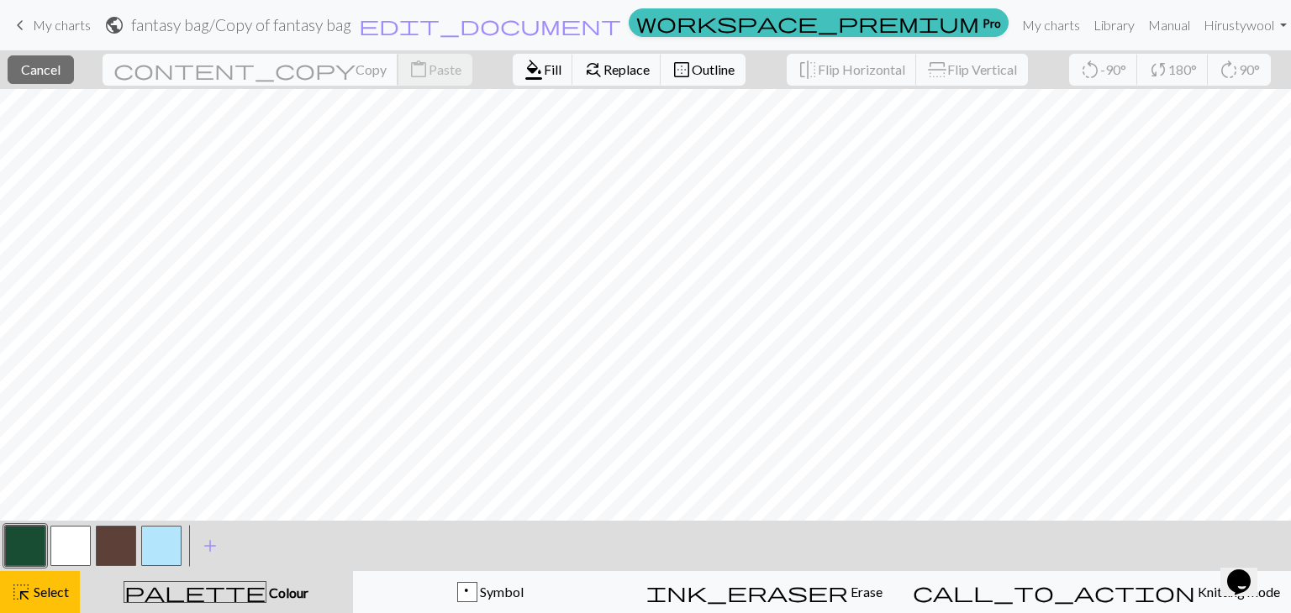
click at [190, 73] on span "content_copy" at bounding box center [234, 70] width 242 height 24
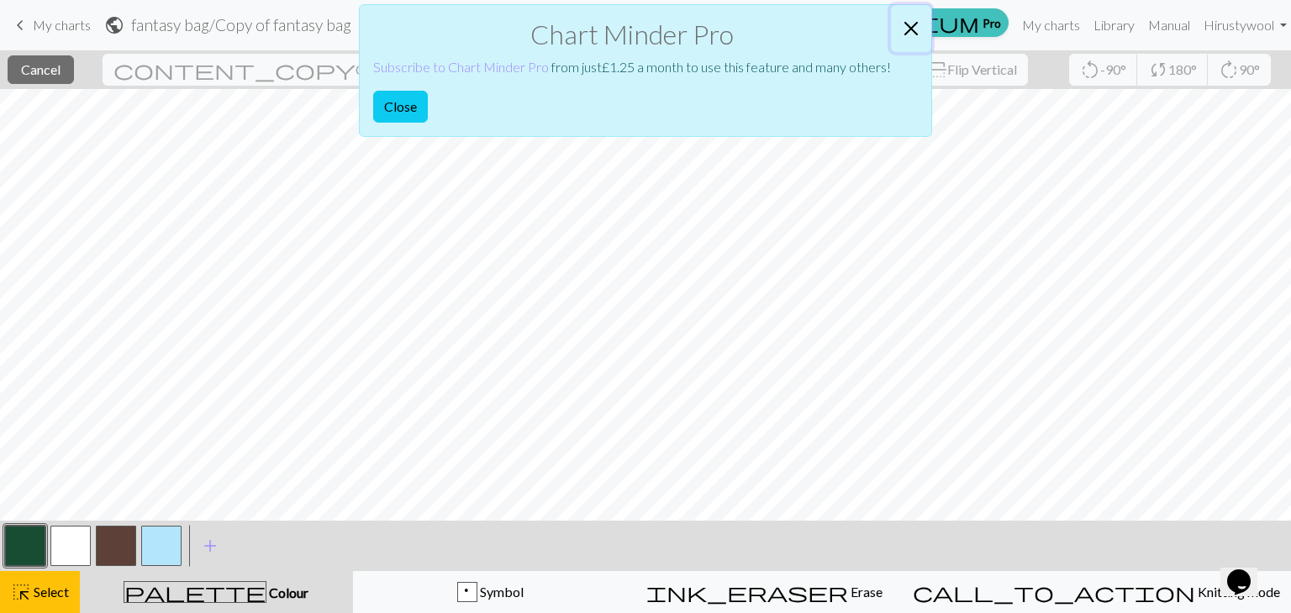
click at [907, 29] on button "Close" at bounding box center [911, 28] width 40 height 47
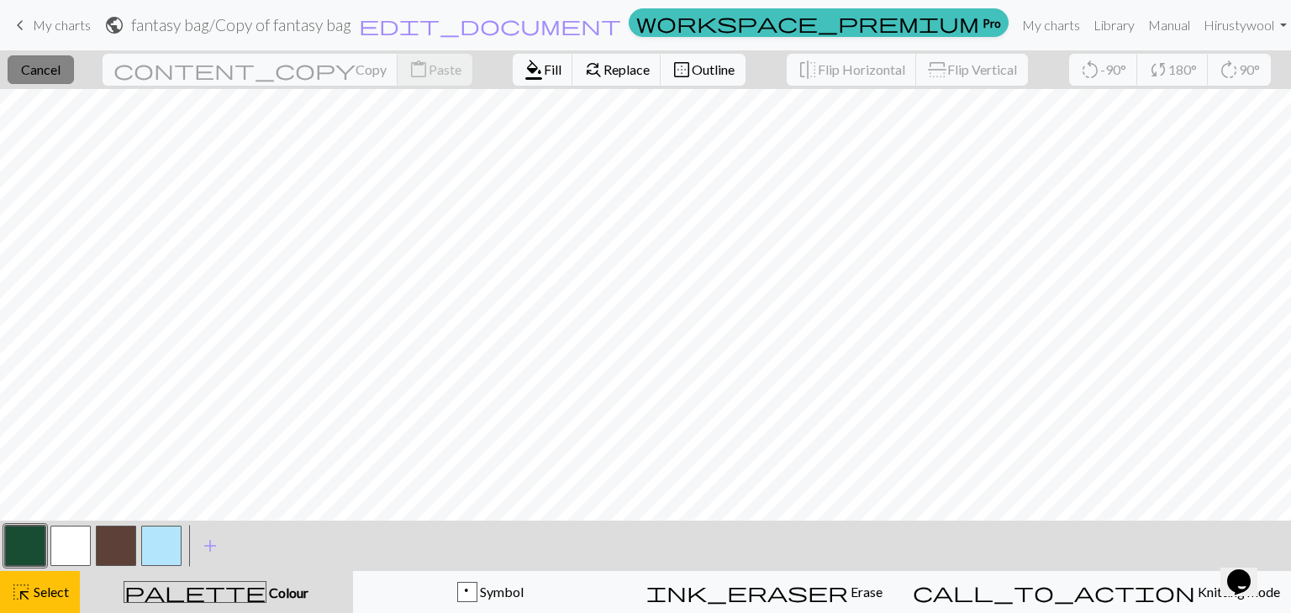
click at [60, 68] on span "Cancel" at bounding box center [40, 69] width 39 height 16
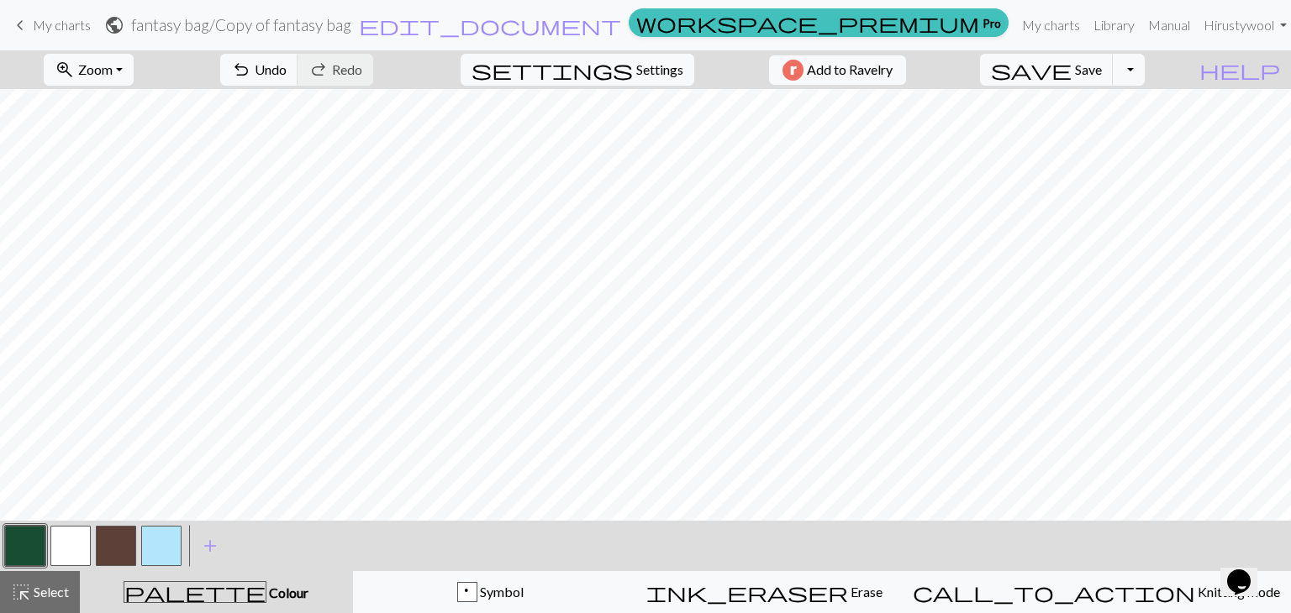
click at [33, 526] on button "button" at bounding box center [25, 546] width 40 height 40
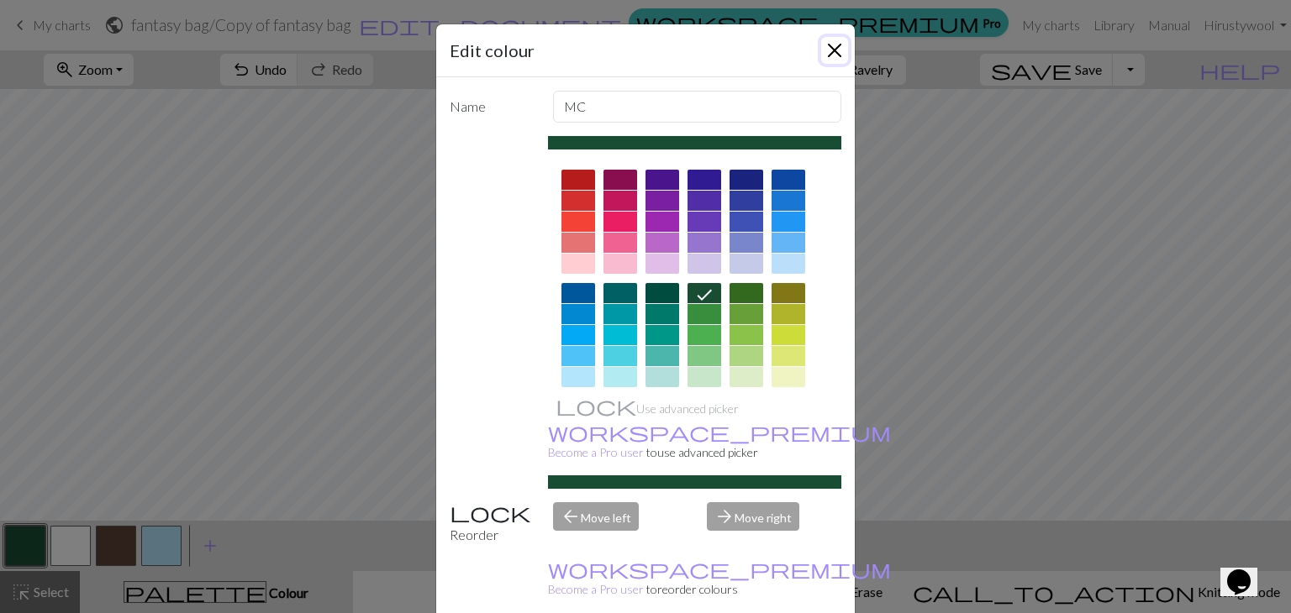
click at [827, 55] on button "Close" at bounding box center [834, 50] width 27 height 27
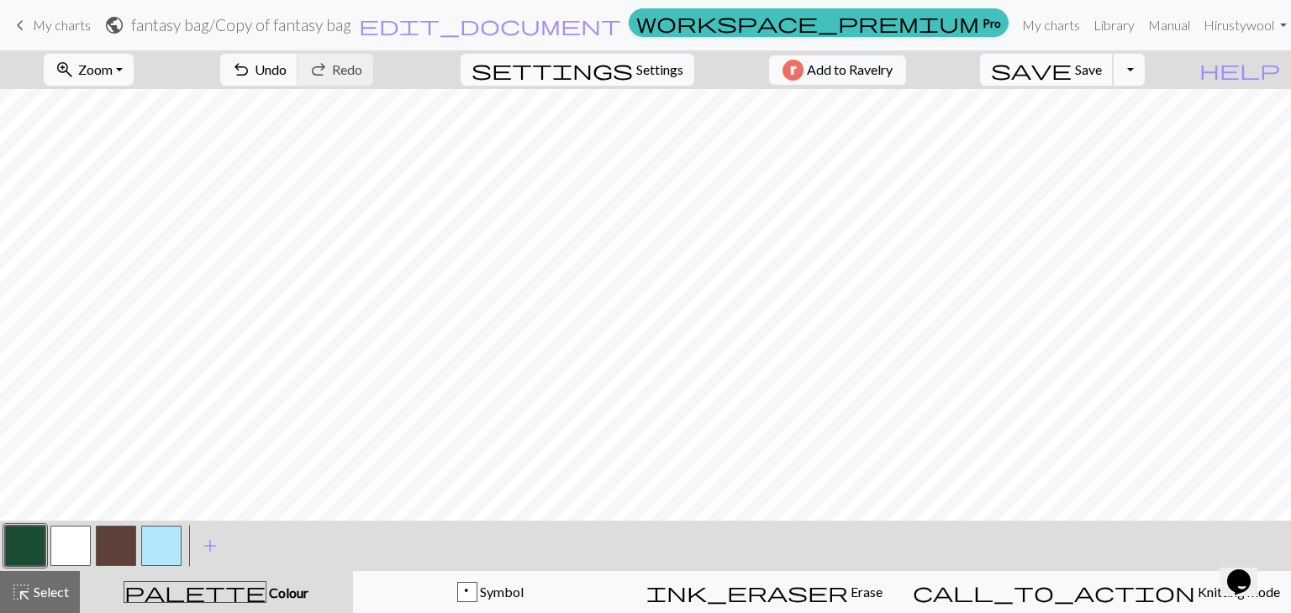
click at [1071, 74] on span "save" at bounding box center [1031, 70] width 81 height 24
